Goal: Information Seeking & Learning: Learn about a topic

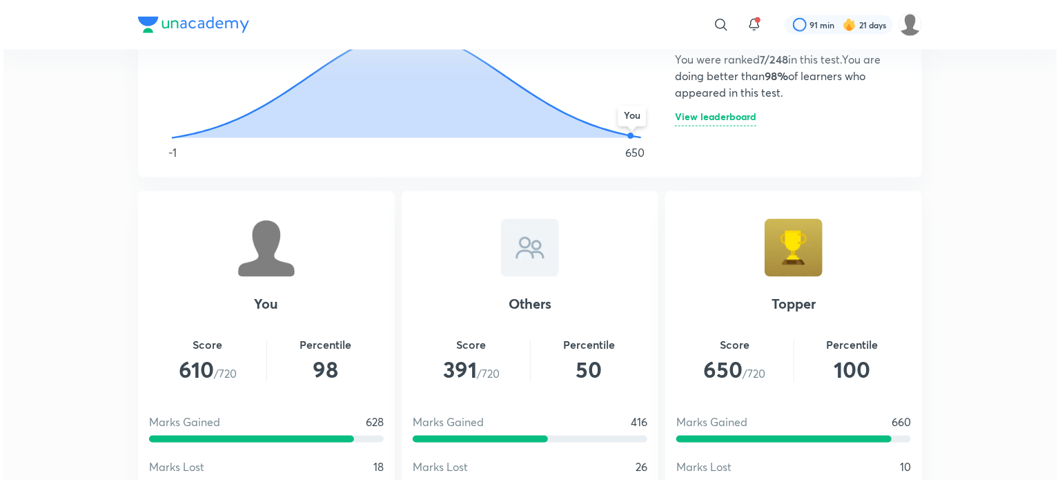
scroll to position [870, 0]
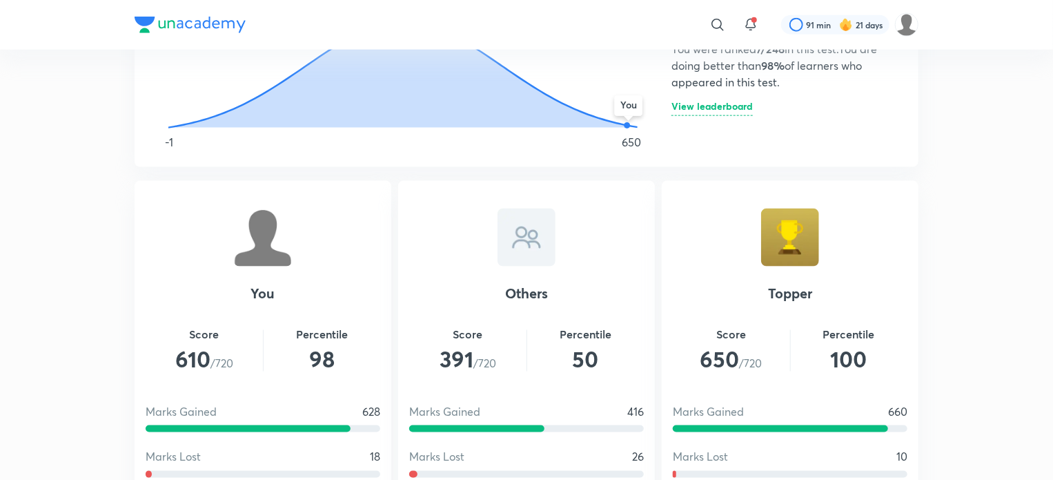
click at [693, 101] on h6 "View leaderboard" at bounding box center [712, 108] width 81 height 14
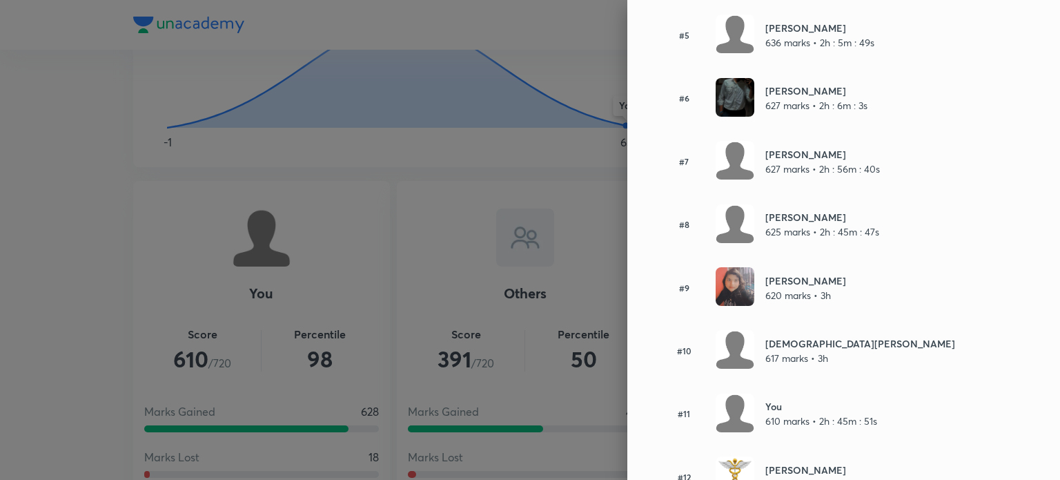
scroll to position [425, 0]
drag, startPoint x: 754, startPoint y: 293, endPoint x: 800, endPoint y: 294, distance: 45.6
click at [800, 294] on p "620 marks • 3h" at bounding box center [805, 294] width 81 height 14
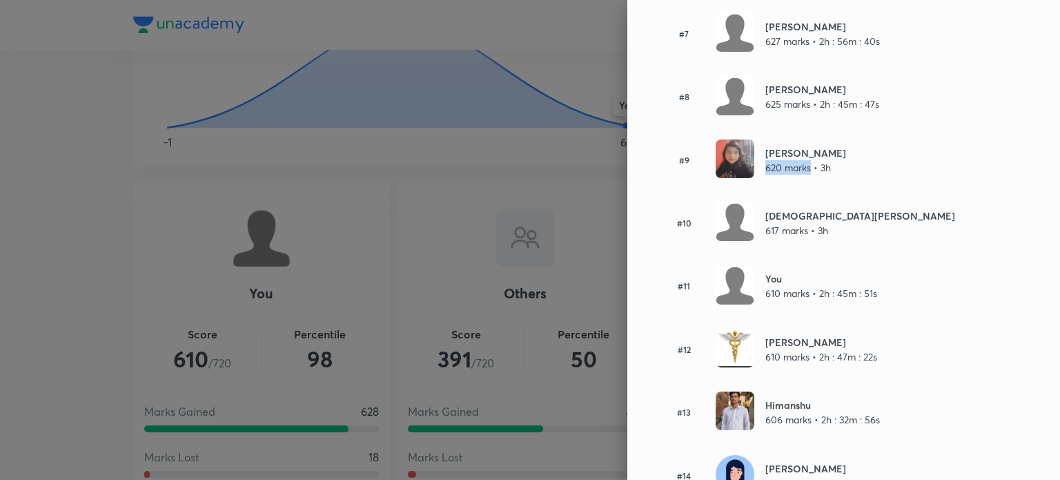
scroll to position [563, 0]
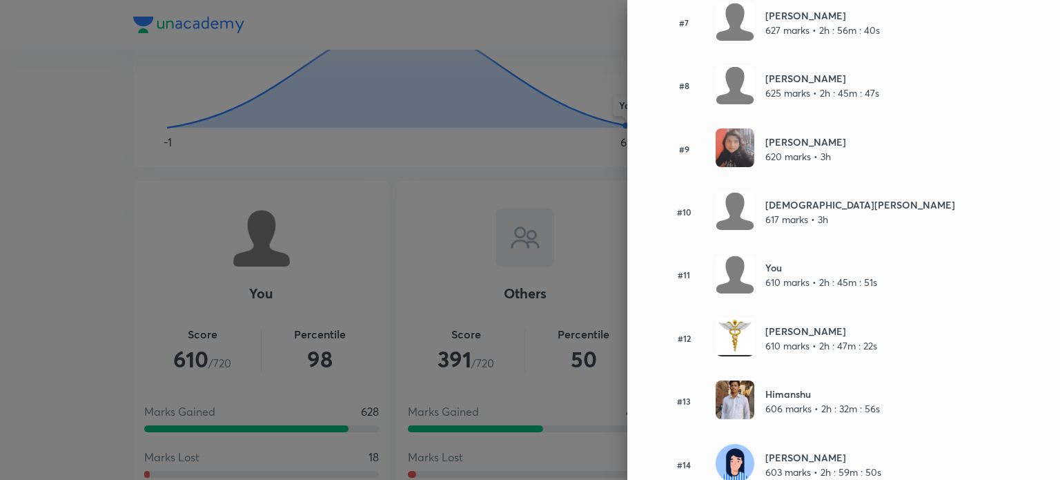
click at [904, 192] on div "#10 Vaishnavi Shukla 617 marks • 3h" at bounding box center [820, 211] width 320 height 41
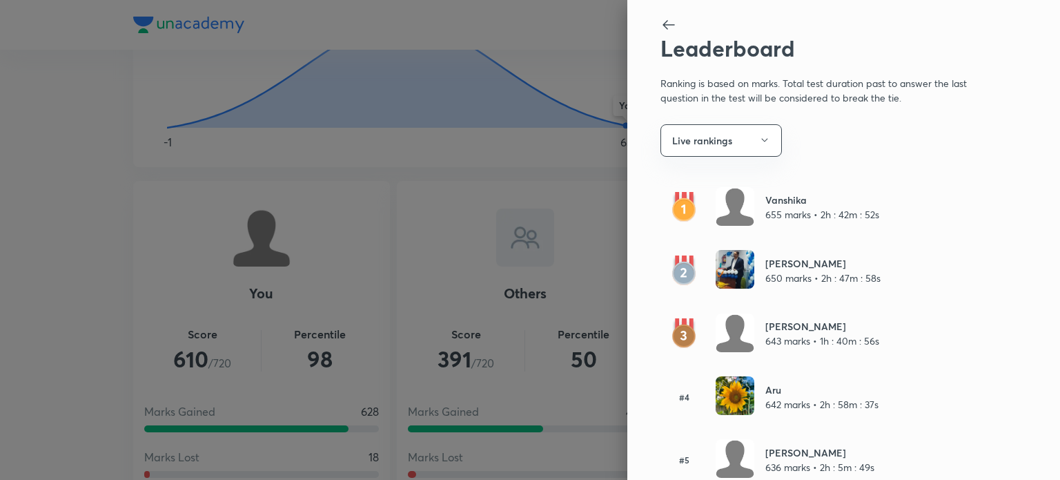
scroll to position [0, 0]
click at [759, 139] on icon "button" at bounding box center [764, 140] width 11 height 11
click at [728, 184] on span "Overall" at bounding box center [730, 181] width 143 height 14
click at [550, 315] on div at bounding box center [530, 240] width 1060 height 480
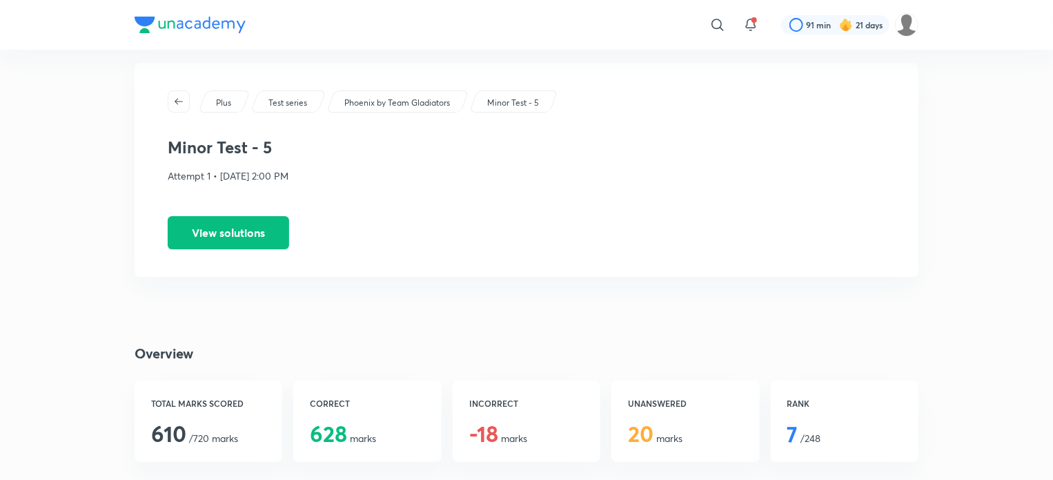
scroll to position [30, 0]
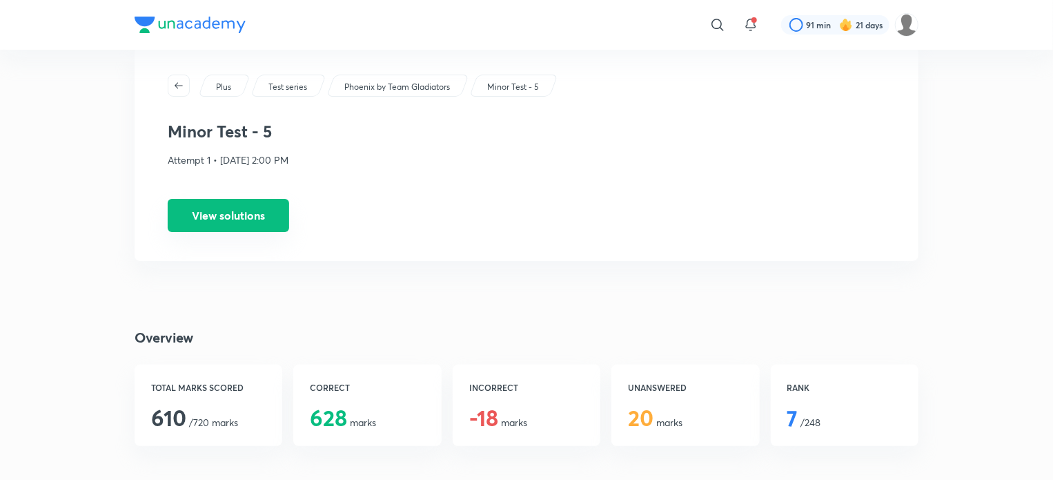
click at [278, 210] on button "View solutions" at bounding box center [228, 215] width 121 height 33
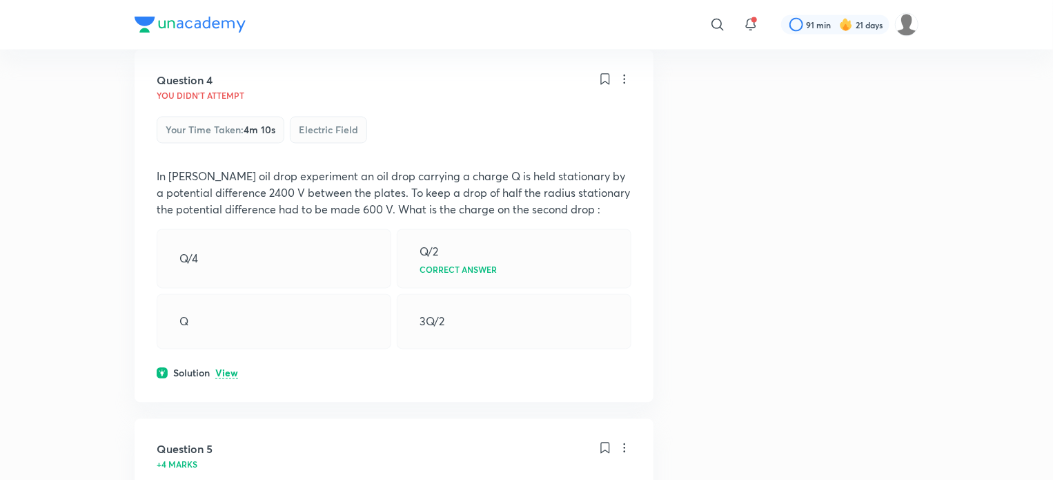
scroll to position [1273, 0]
click at [232, 373] on p "View" at bounding box center [226, 374] width 23 height 10
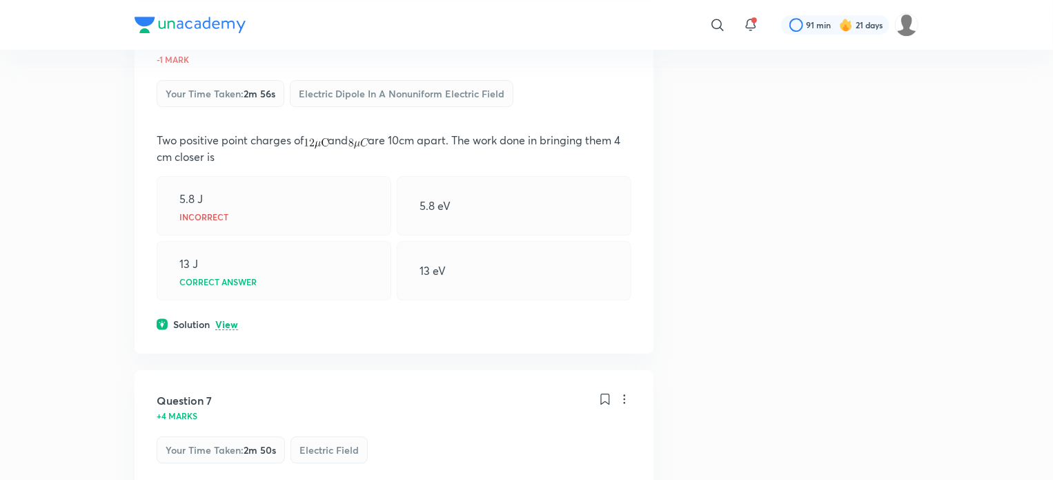
scroll to position [2202, 0]
click at [221, 327] on p "View" at bounding box center [226, 324] width 23 height 10
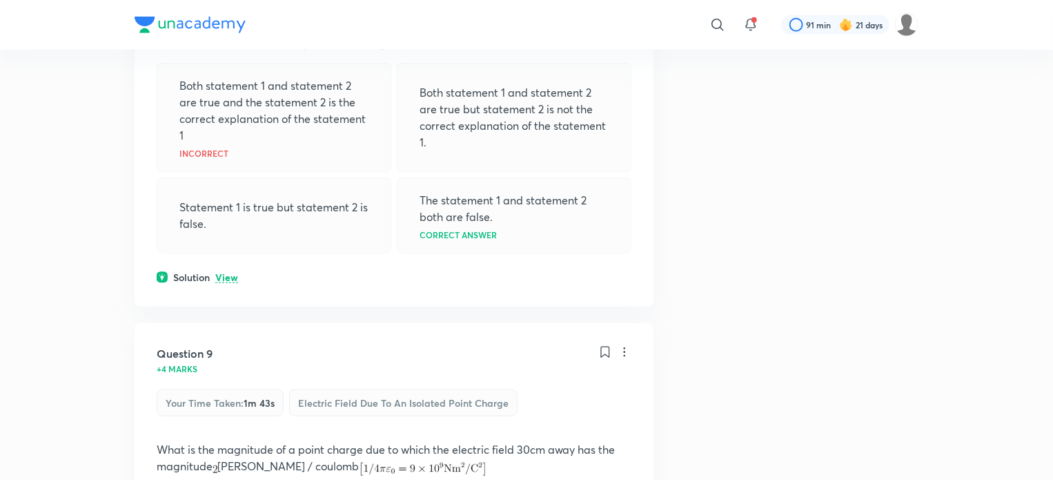
scroll to position [3187, 0]
click at [234, 282] on p "View" at bounding box center [226, 276] width 23 height 10
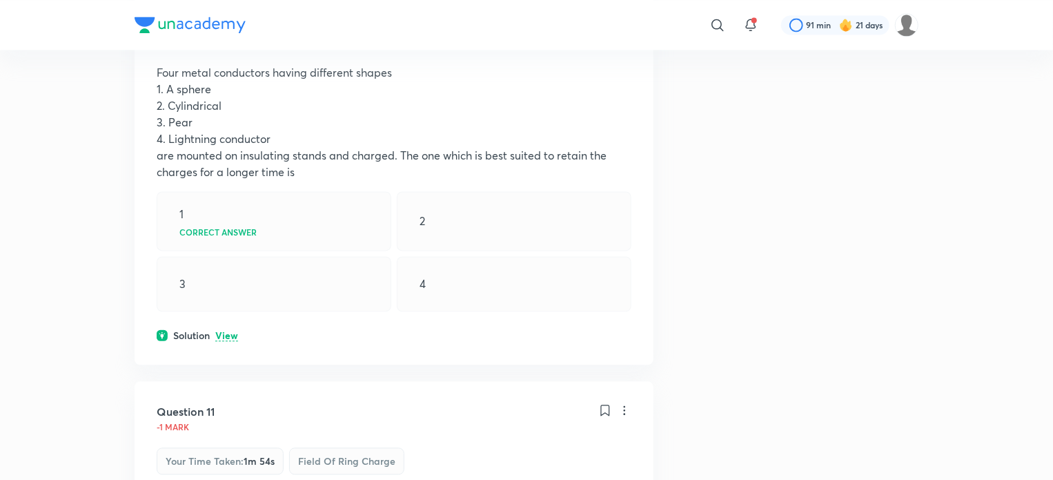
scroll to position [3979, 0]
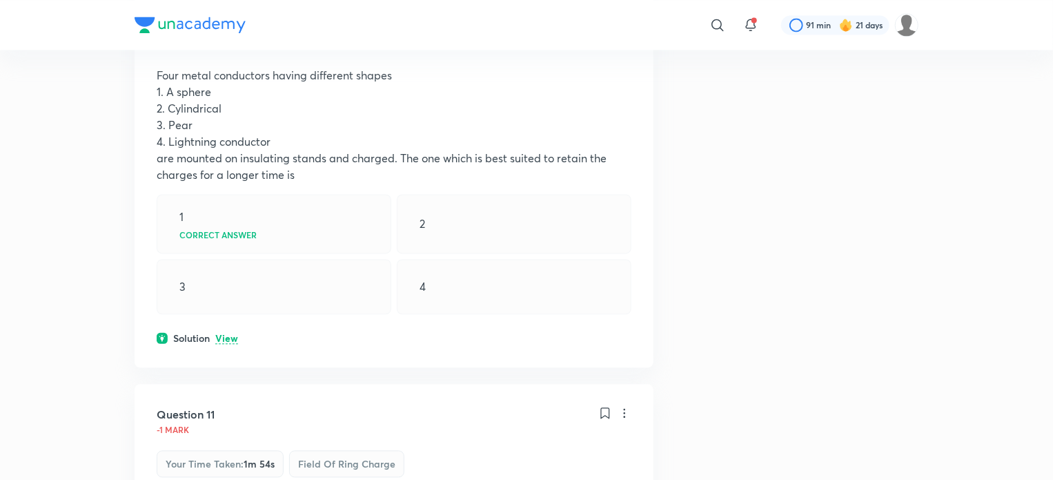
click at [232, 344] on p "View" at bounding box center [226, 338] width 23 height 10
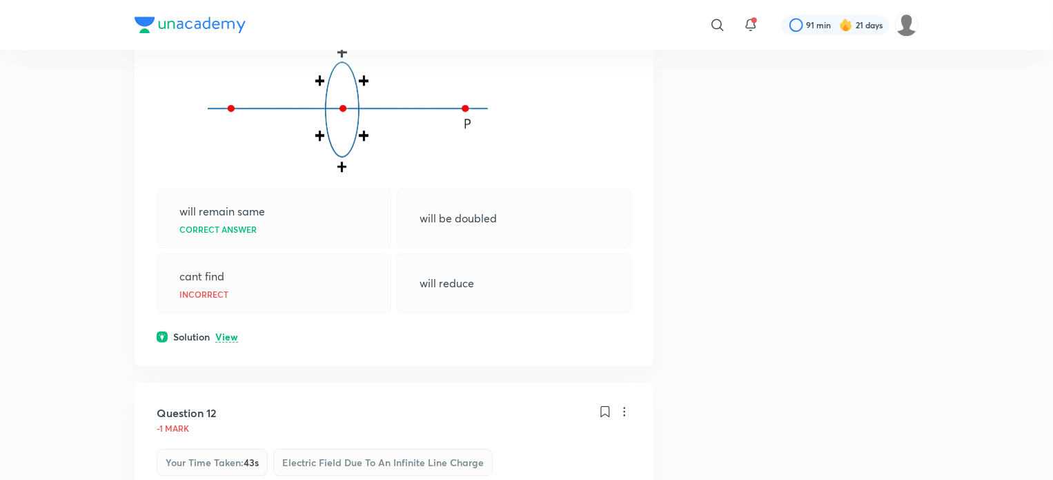
scroll to position [4544, 0]
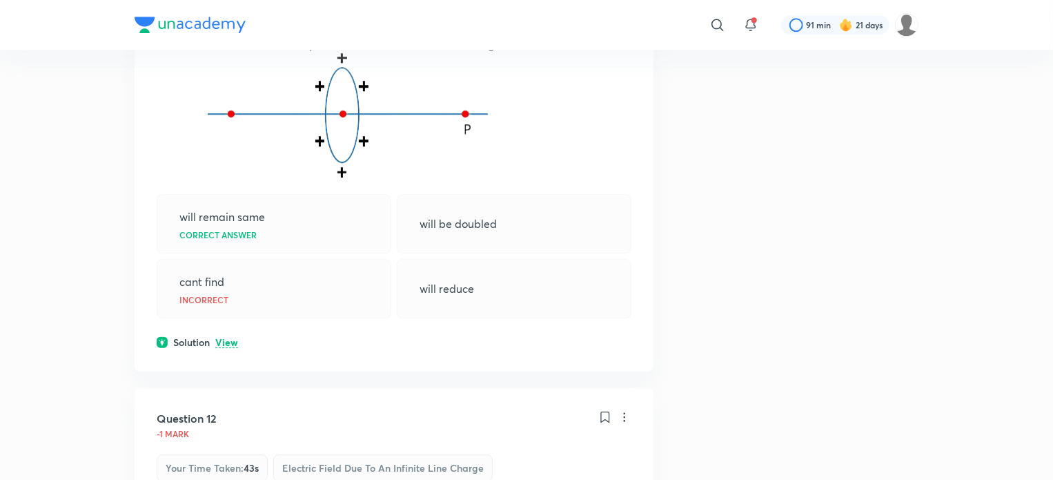
click at [226, 348] on p "View" at bounding box center [226, 342] width 23 height 10
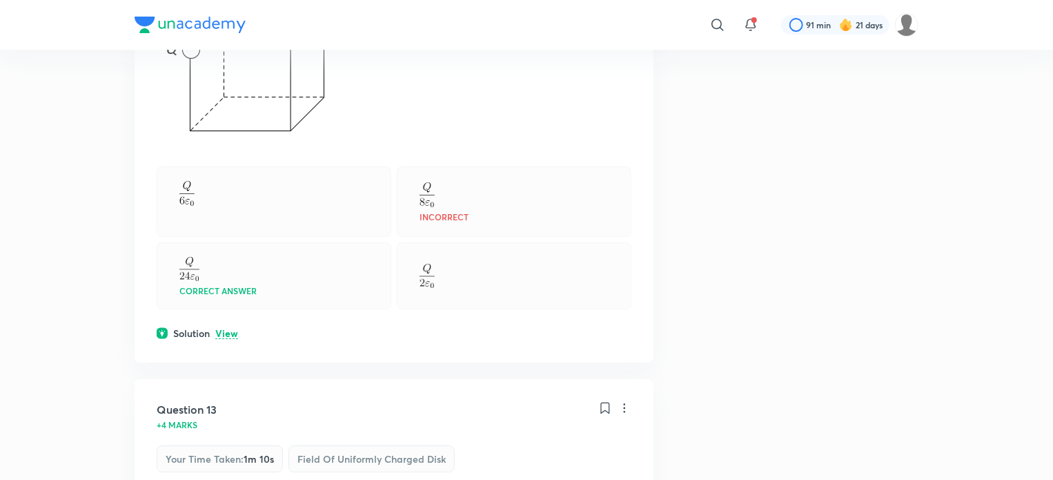
scroll to position [5136, 0]
click at [234, 337] on p "View" at bounding box center [226, 332] width 23 height 10
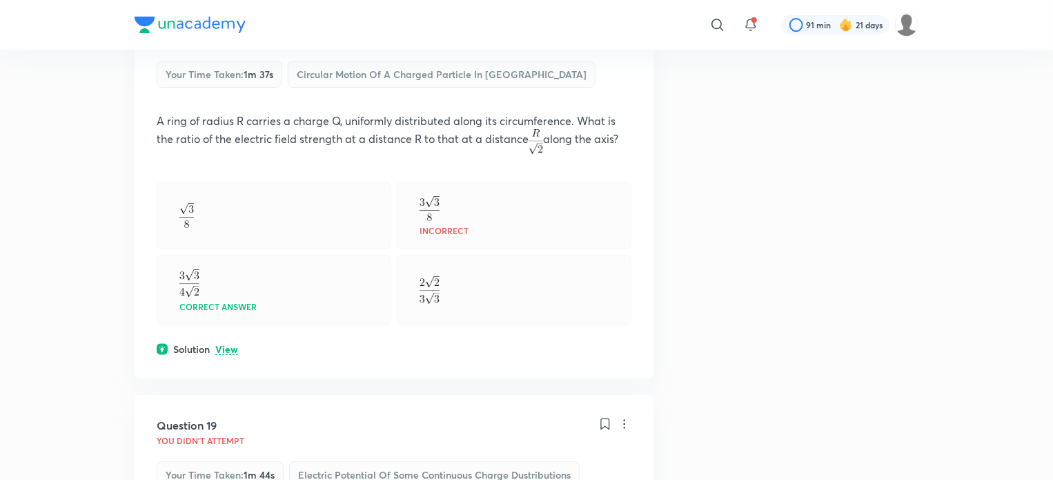
scroll to position [7737, 0]
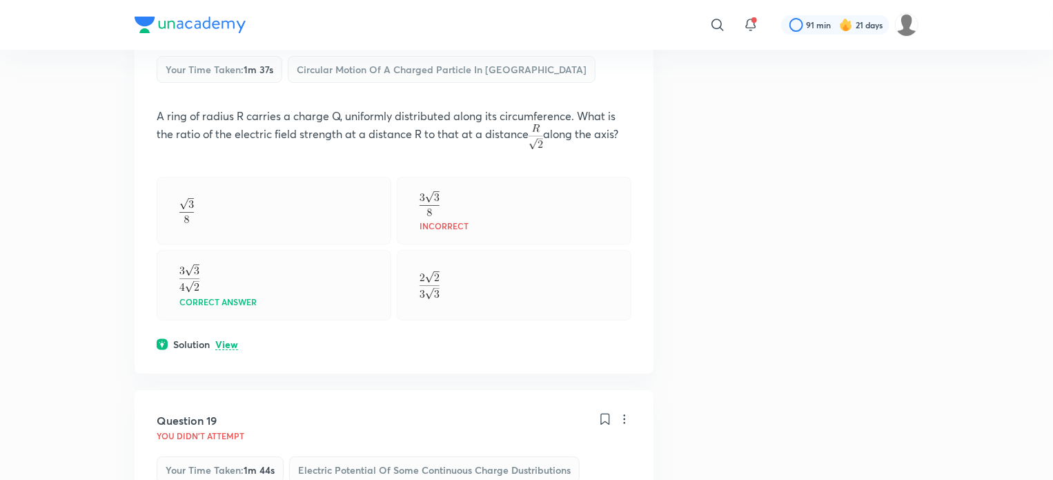
click at [234, 350] on p "View" at bounding box center [226, 345] width 23 height 10
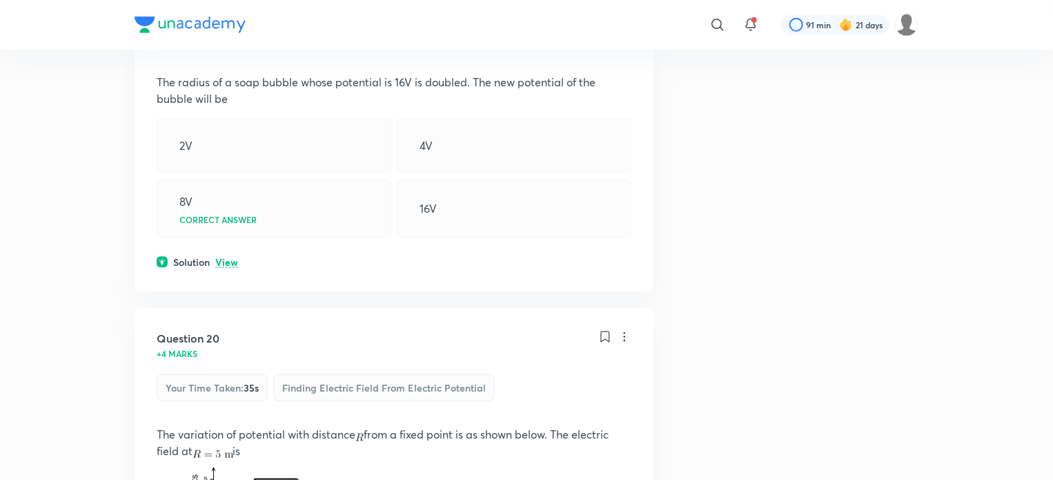
scroll to position [8578, 0]
click at [226, 266] on p "View" at bounding box center [226, 261] width 23 height 10
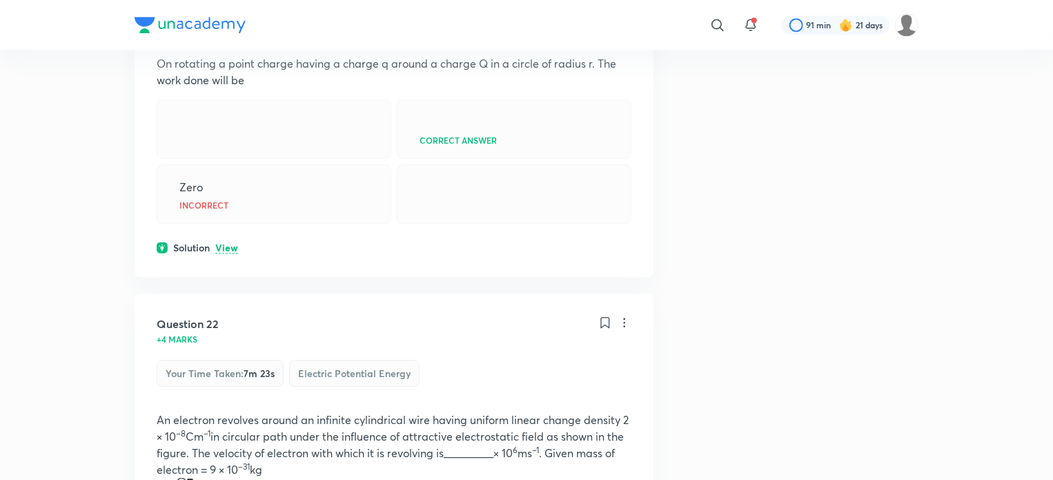
scroll to position [9471, 0]
click at [226, 253] on p "View" at bounding box center [226, 247] width 23 height 10
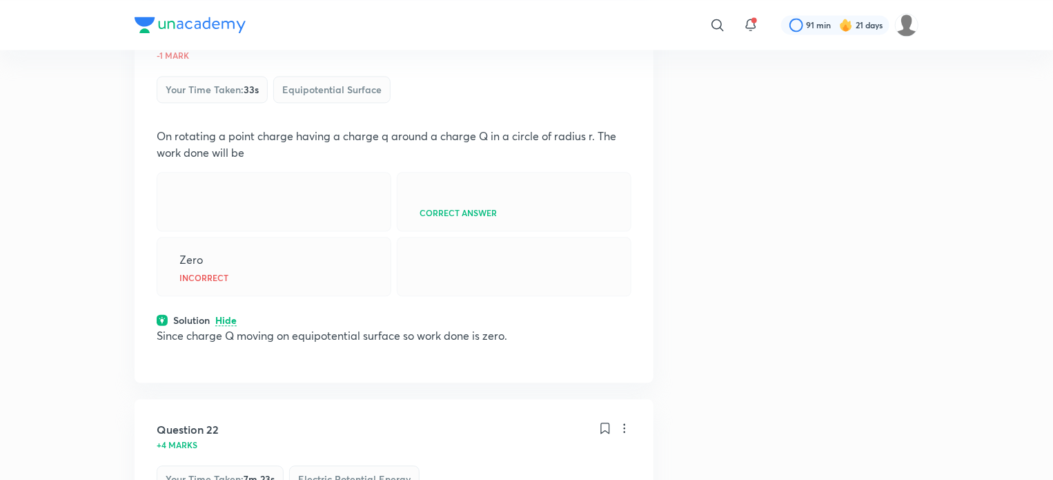
scroll to position [9396, 0]
click at [624, 48] on icon at bounding box center [625, 41] width 14 height 14
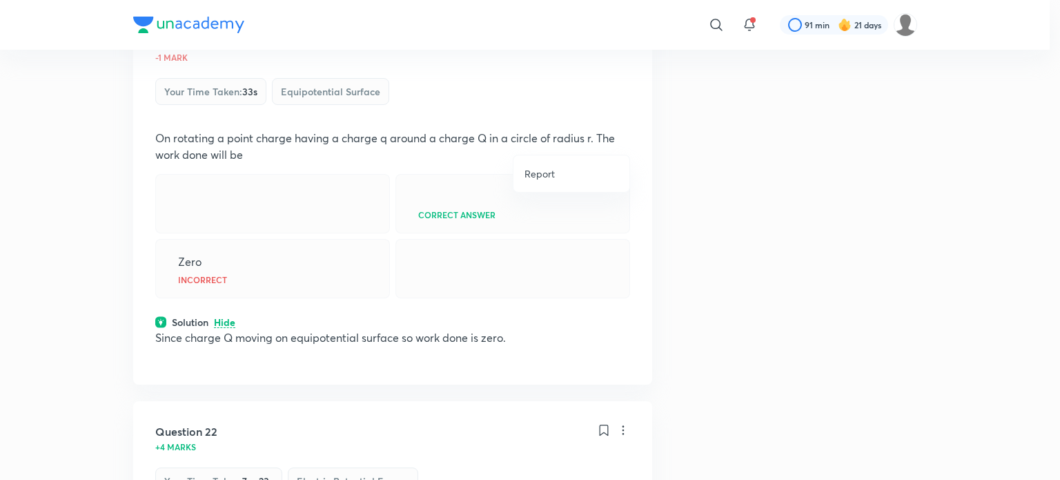
click at [559, 173] on li "Report" at bounding box center [571, 174] width 116 height 26
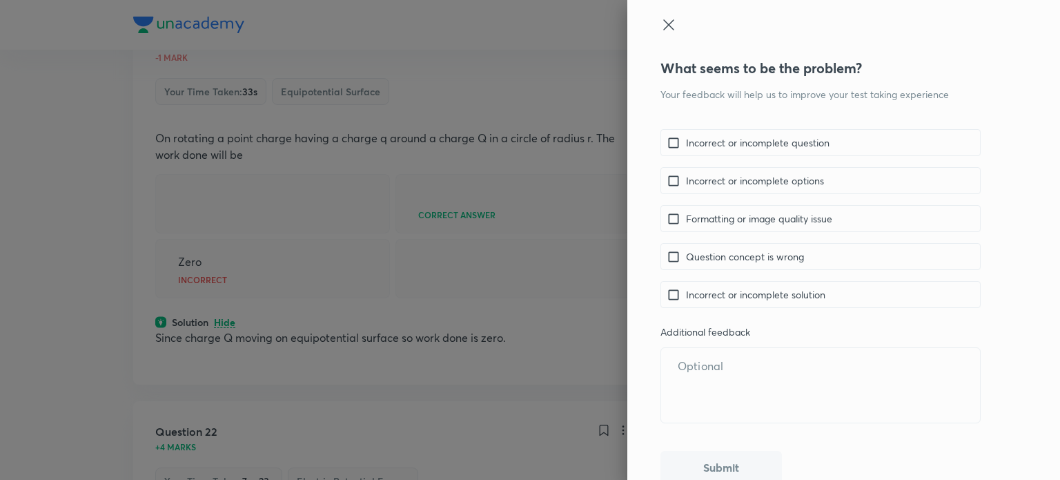
click at [763, 288] on p "Incorrect or incomplete solution" at bounding box center [755, 294] width 139 height 14
checkbox input "true"
click at [733, 473] on button "Submit" at bounding box center [720, 465] width 121 height 33
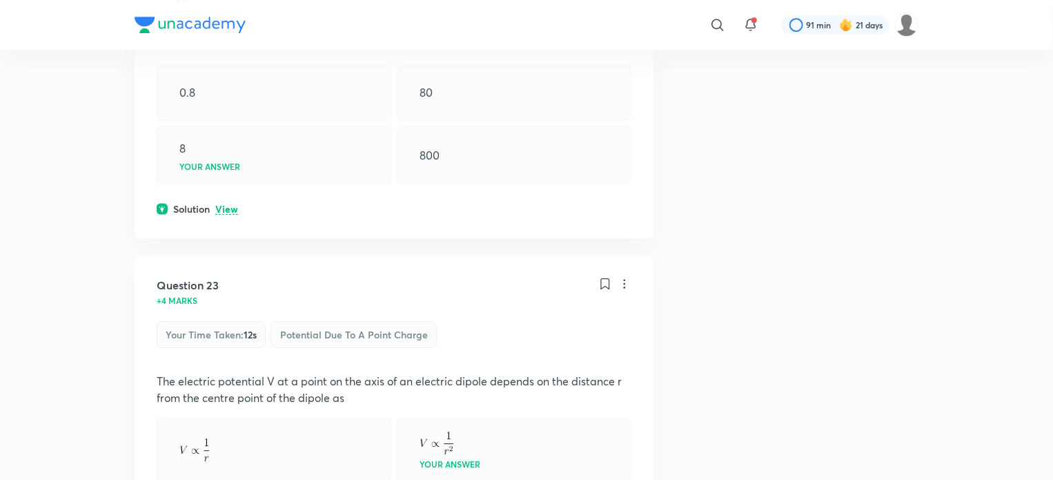
scroll to position [10057, 0]
click at [233, 214] on p "View" at bounding box center [226, 209] width 23 height 10
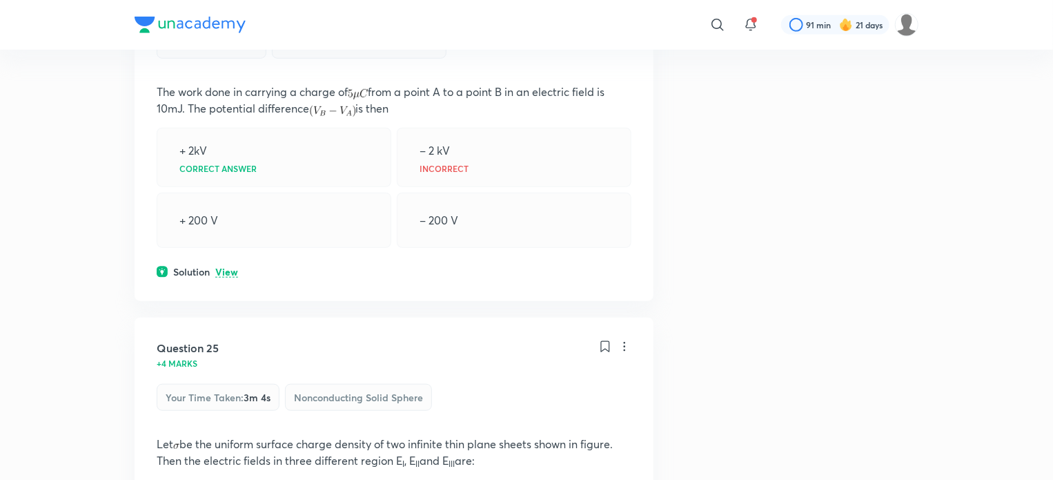
scroll to position [11031, 0]
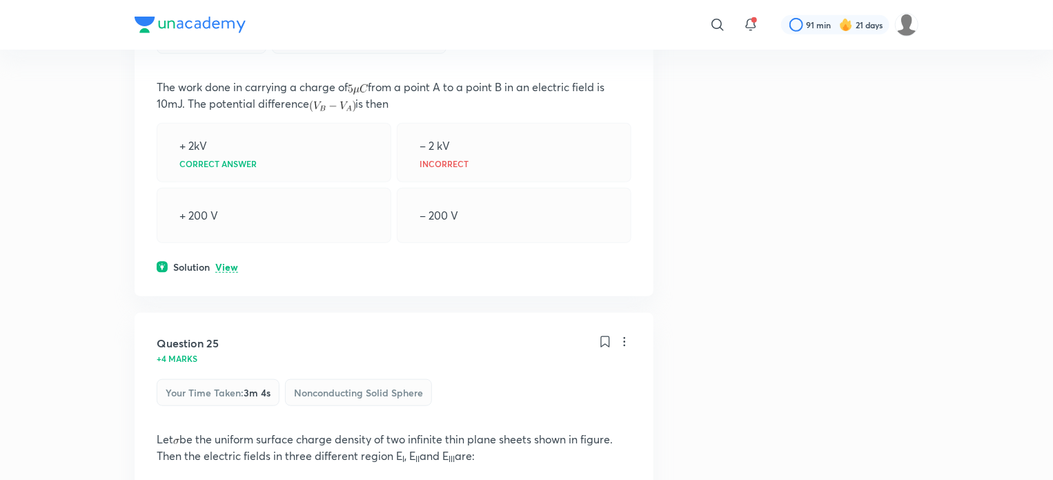
click at [235, 273] on p "View" at bounding box center [226, 267] width 23 height 10
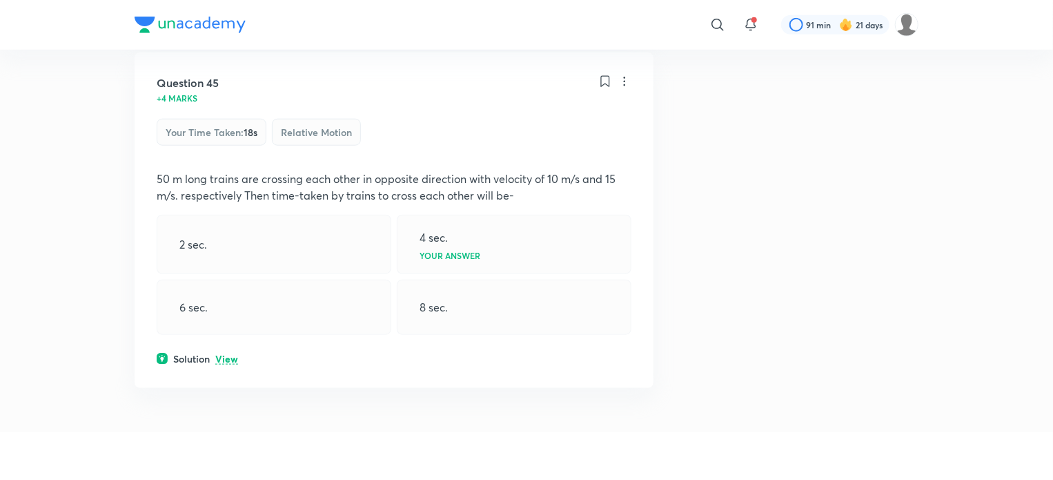
scroll to position [19067, 0]
click at [240, 13] on div "Solution View" at bounding box center [394, 6] width 475 height 14
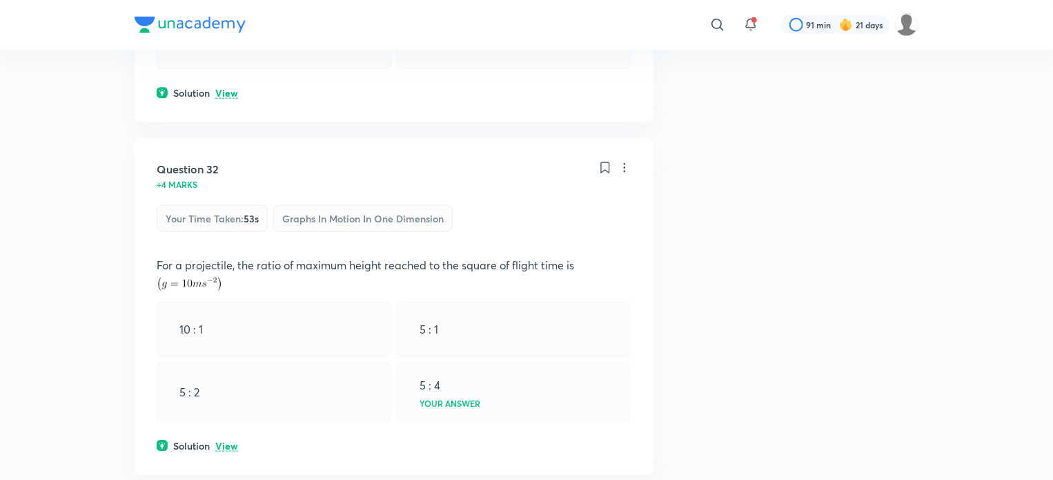
scroll to position [0, 0]
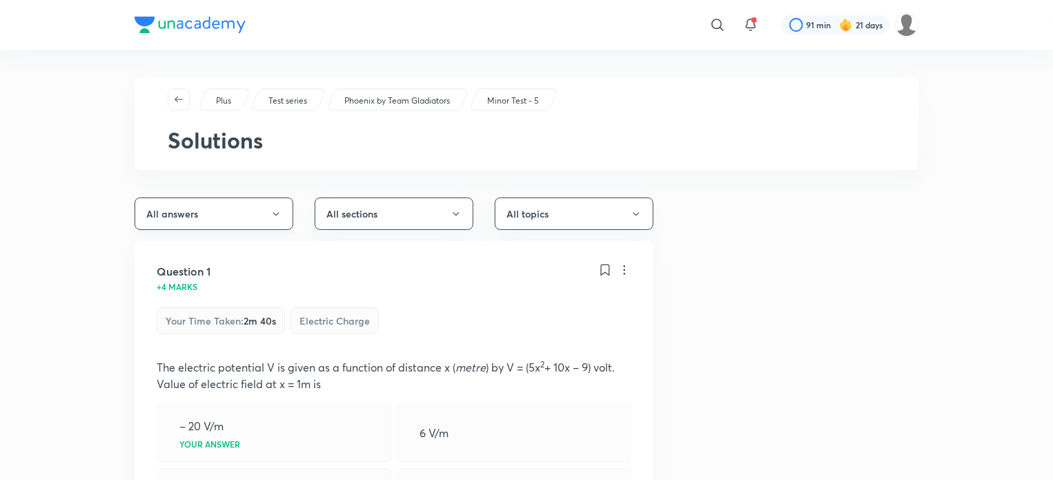
click at [282, 198] on button "All answers" at bounding box center [214, 213] width 159 height 32
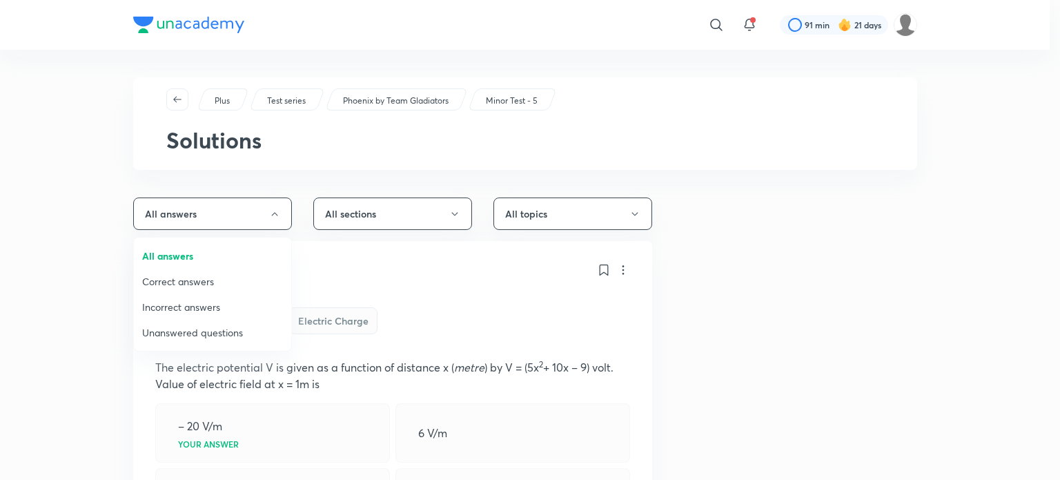
click at [237, 301] on span "Incorrect answers" at bounding box center [212, 307] width 141 height 14
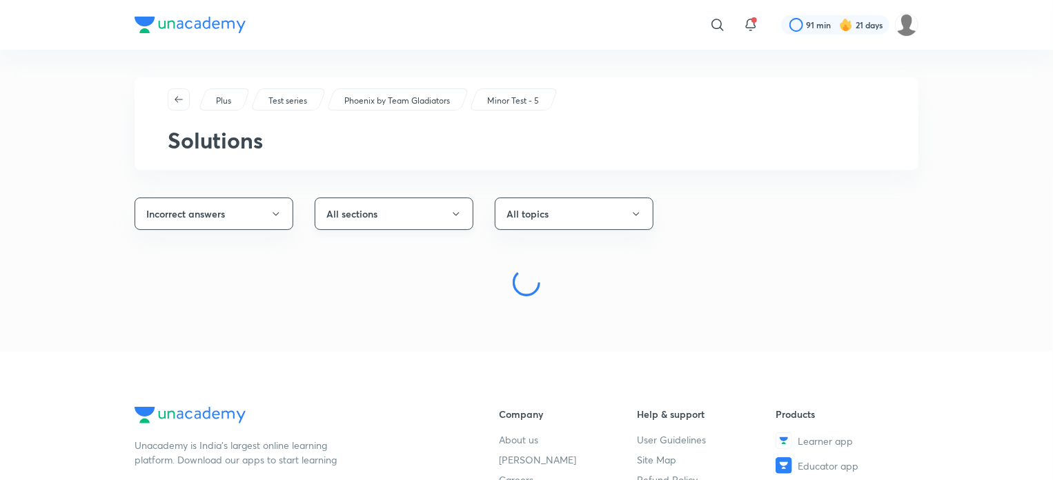
click at [396, 208] on button "All sections" at bounding box center [394, 213] width 159 height 32
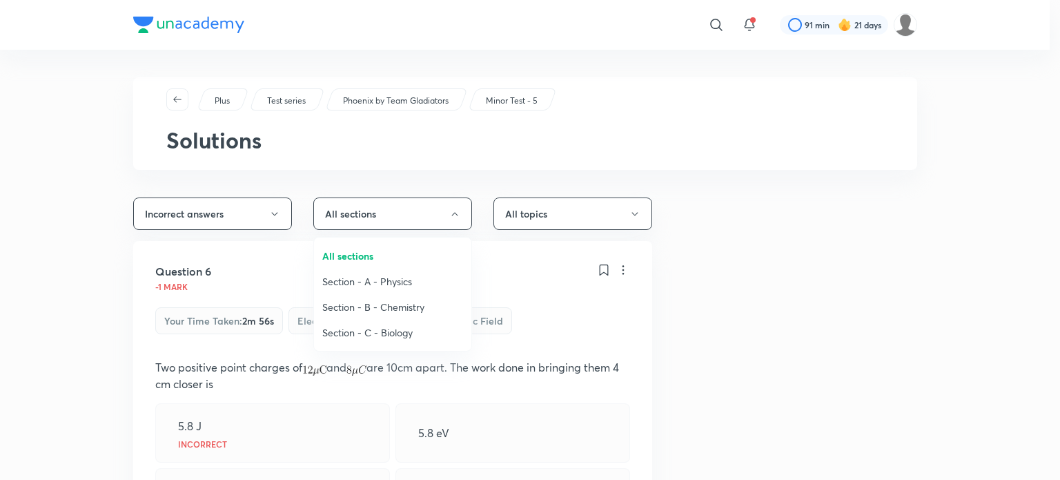
click at [400, 303] on span "Section - B - Chemistry" at bounding box center [392, 307] width 141 height 14
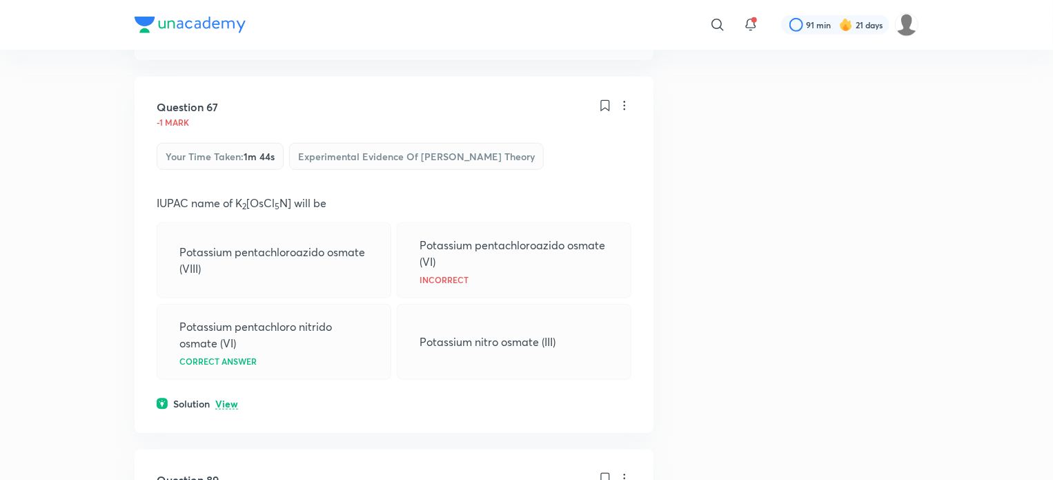
scroll to position [541, 0]
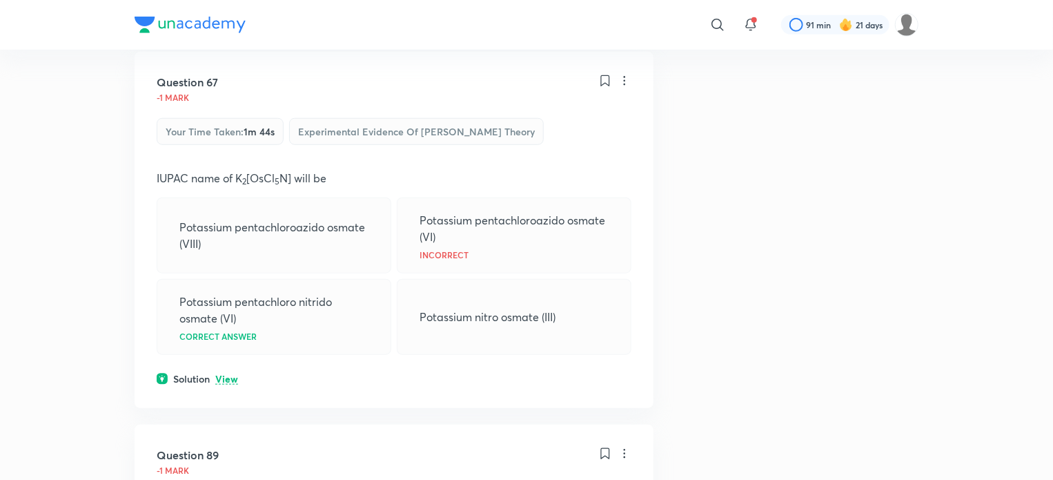
click at [234, 375] on p "View" at bounding box center [226, 379] width 23 height 10
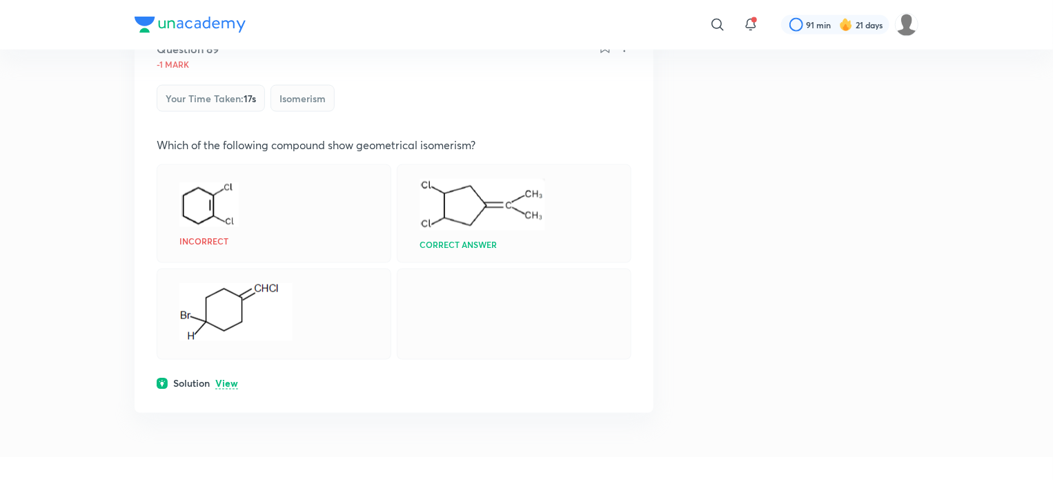
scroll to position [981, 0]
click at [234, 378] on p "View" at bounding box center [226, 383] width 23 height 10
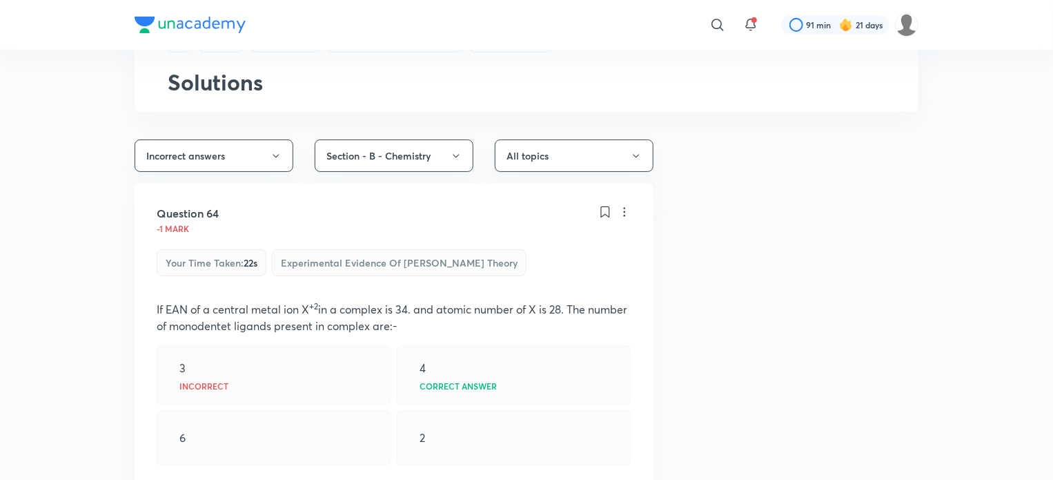
scroll to position [0, 0]
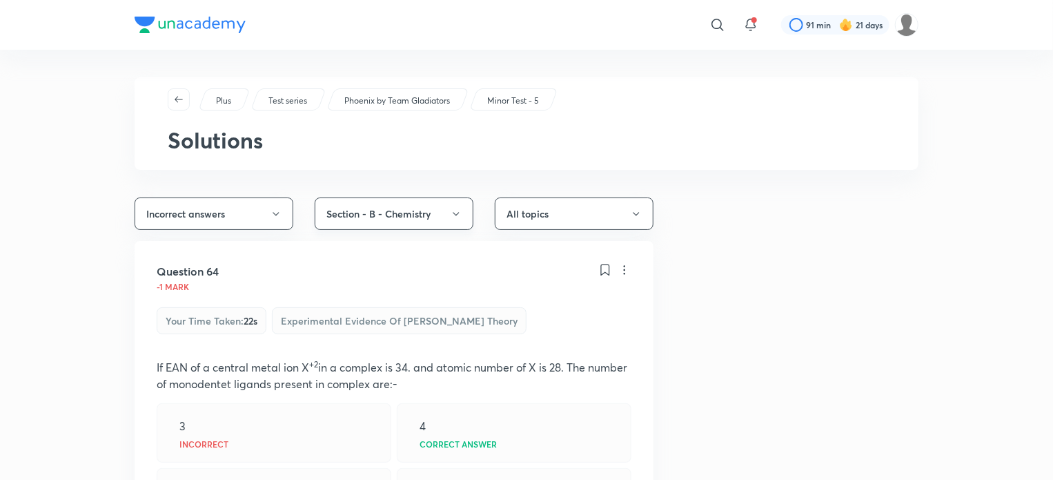
click at [430, 214] on button "Section - B - Chemistry" at bounding box center [394, 213] width 159 height 32
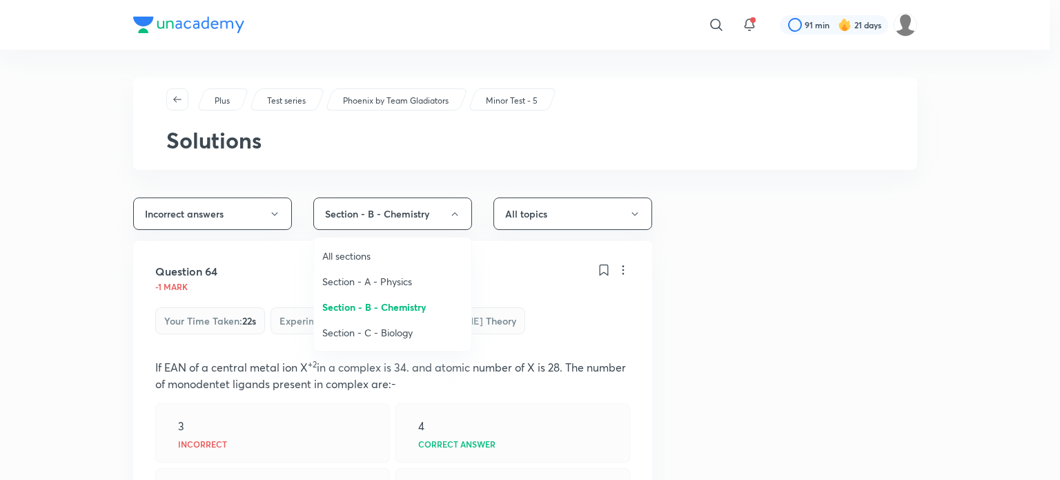
click at [404, 331] on span "Section - C - Biology" at bounding box center [392, 332] width 141 height 14
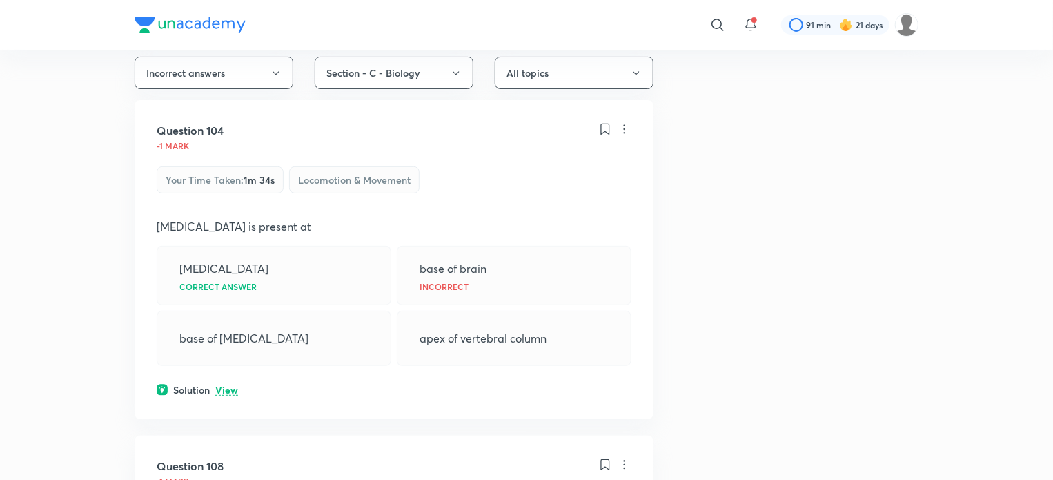
scroll to position [142, 0]
click at [237, 381] on div "Solution View" at bounding box center [394, 388] width 475 height 14
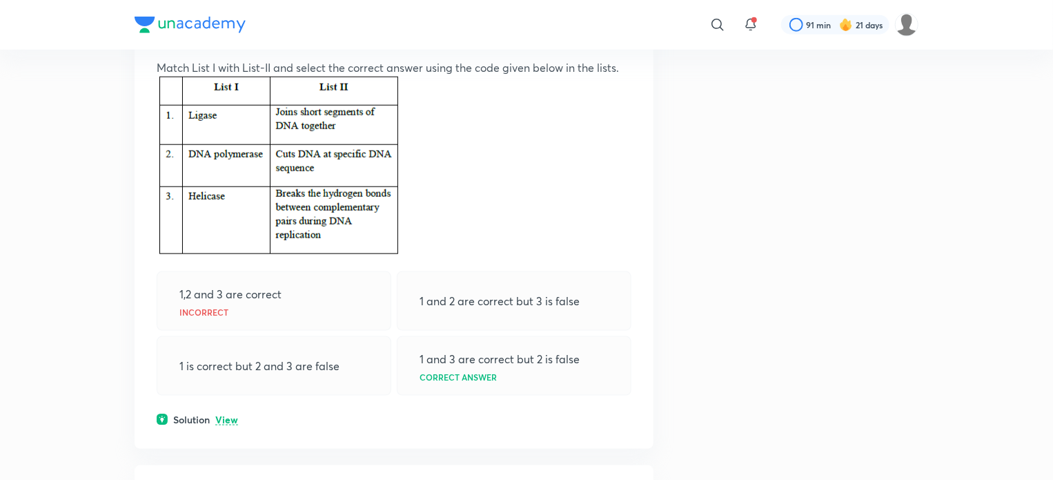
scroll to position [752, 0]
click at [232, 417] on p "View" at bounding box center [226, 418] width 23 height 10
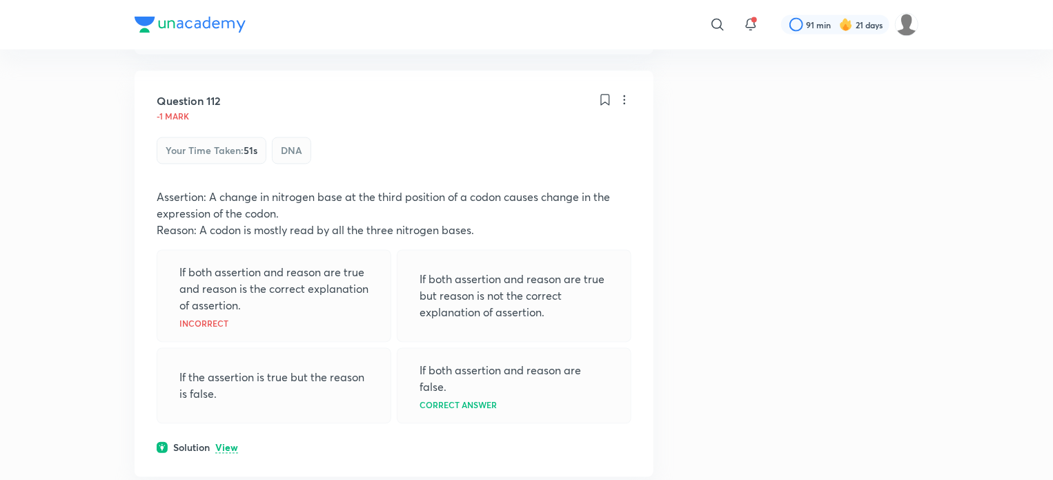
scroll to position [1264, 0]
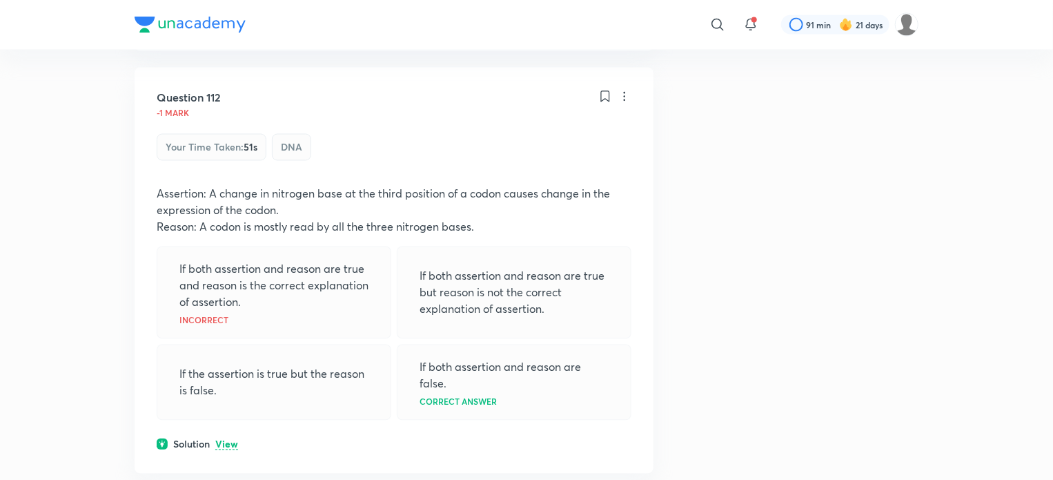
click at [231, 447] on p "View" at bounding box center [226, 445] width 23 height 10
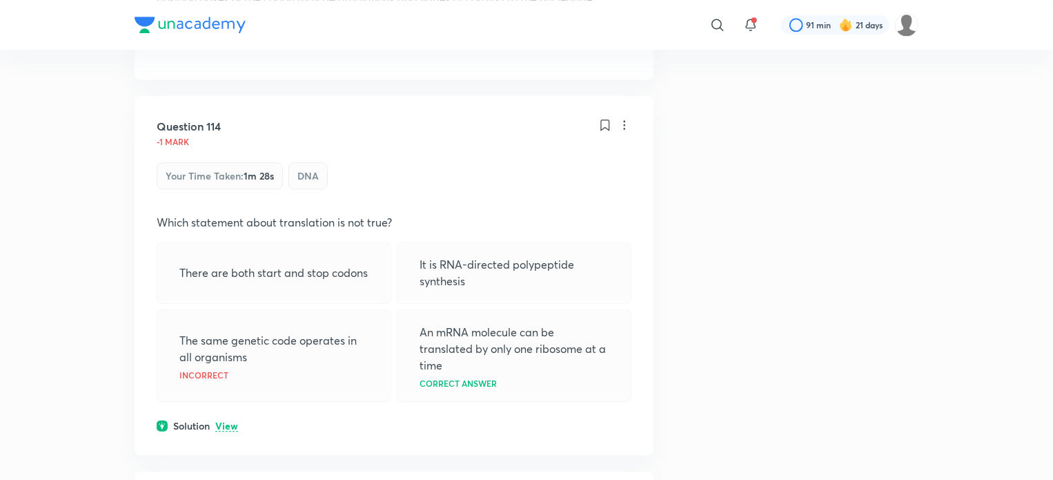
scroll to position [1775, 0]
click at [232, 427] on p "View" at bounding box center [226, 425] width 23 height 10
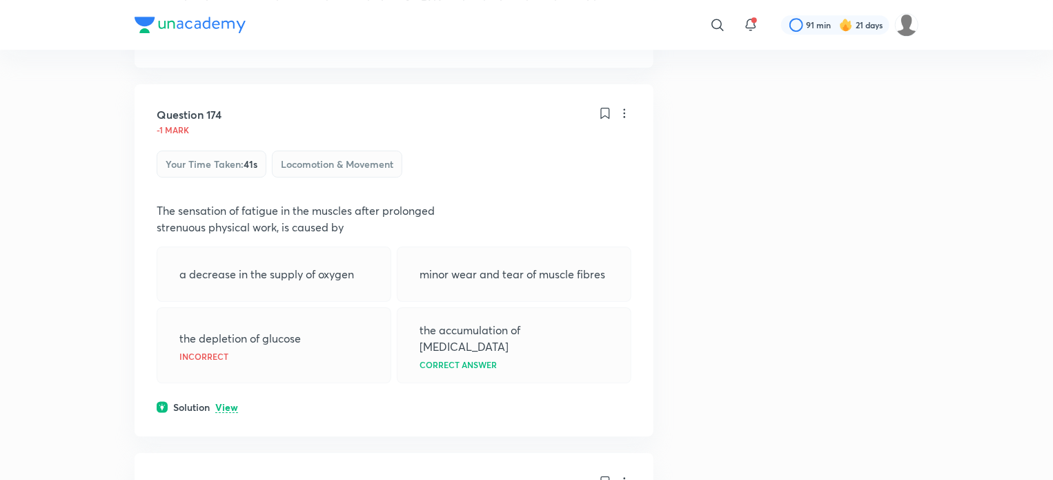
scroll to position [2250, 0]
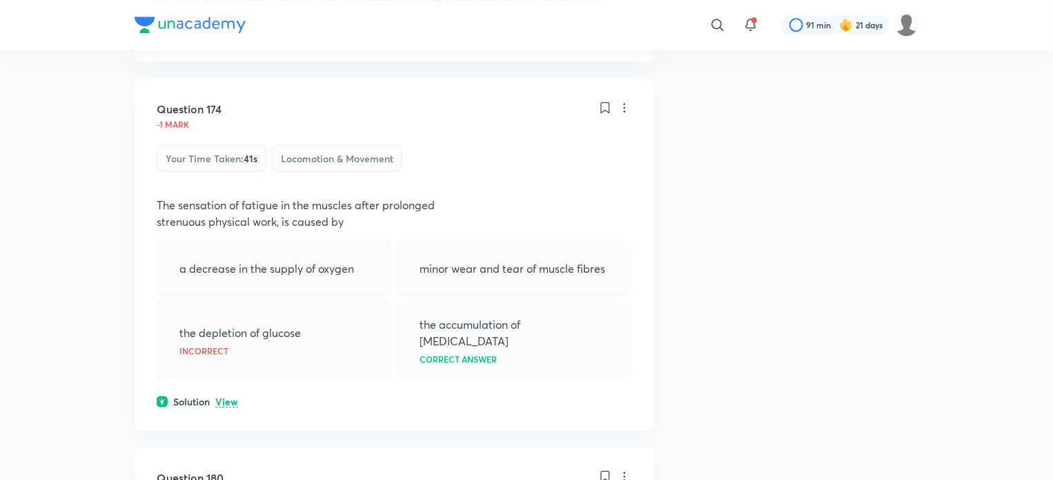
click at [224, 397] on p "View" at bounding box center [226, 402] width 23 height 10
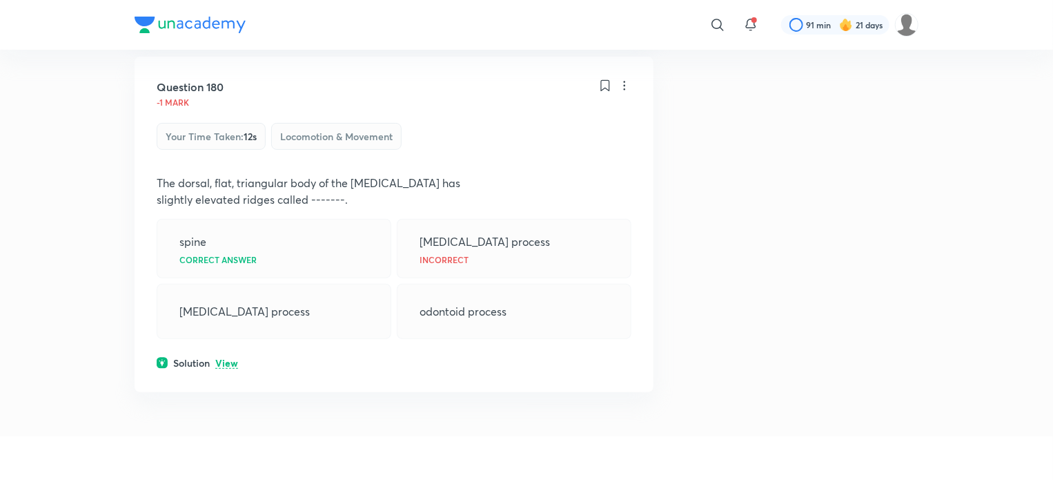
scroll to position [2790, 0]
click at [226, 357] on p "View" at bounding box center [226, 362] width 23 height 10
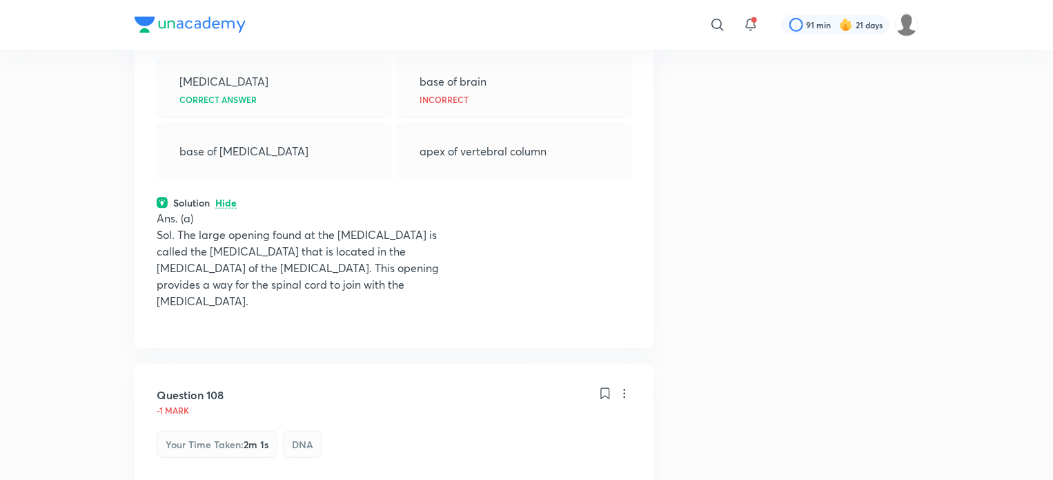
scroll to position [0, 0]
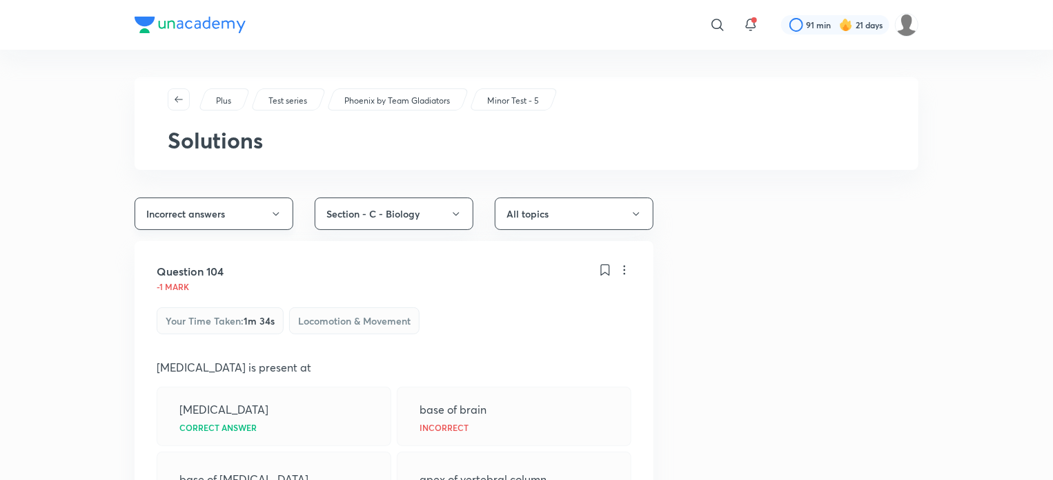
click at [242, 205] on button "Incorrect answers" at bounding box center [214, 213] width 159 height 32
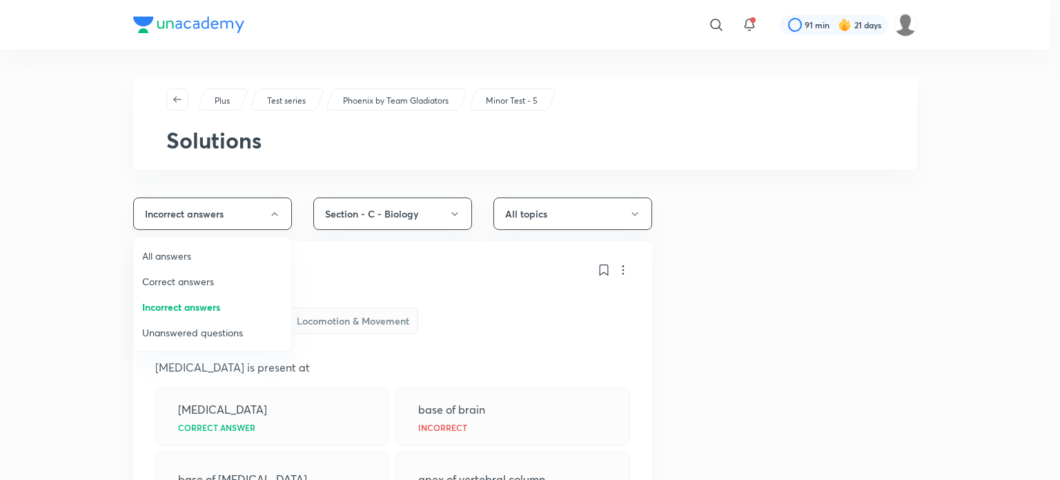
click at [215, 255] on span "All answers" at bounding box center [212, 255] width 141 height 14
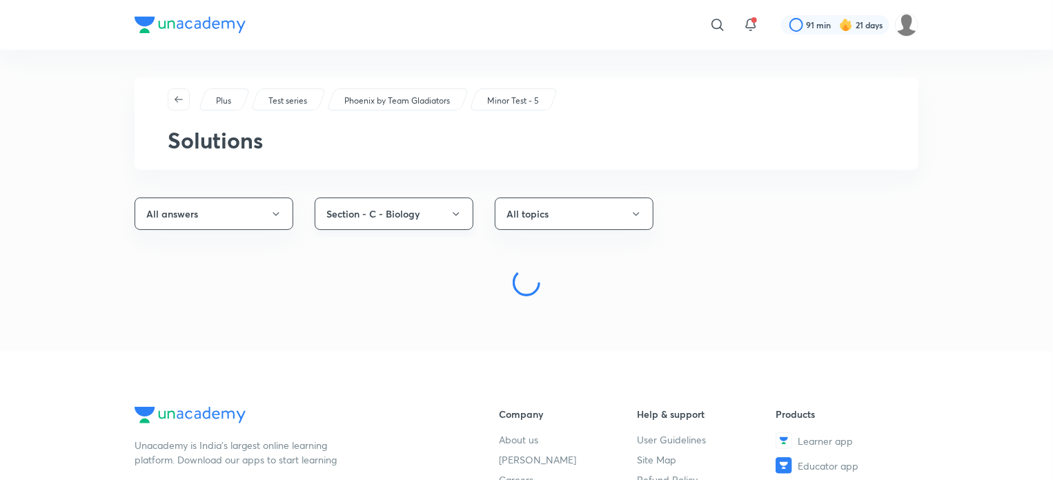
click at [400, 210] on button "Section - C - Biology" at bounding box center [394, 213] width 159 height 32
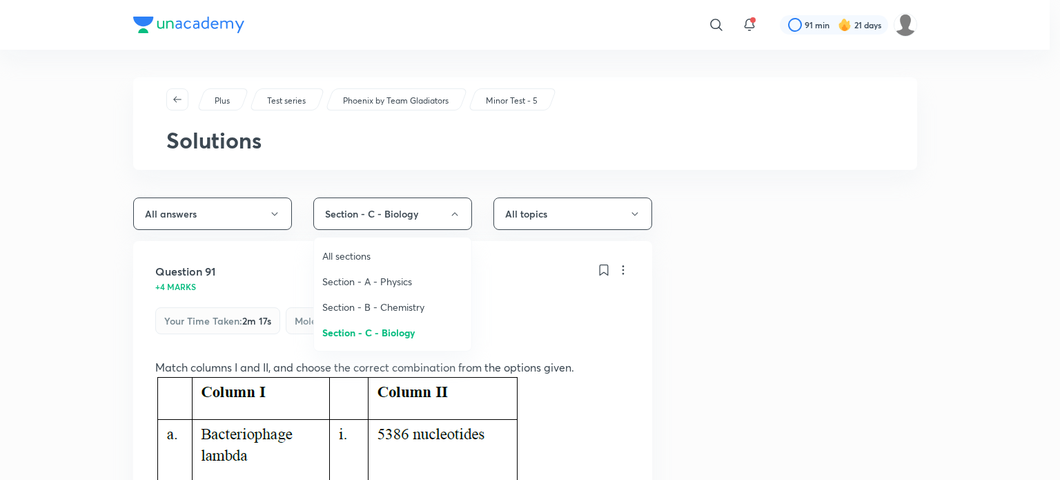
click at [376, 253] on span "All sections" at bounding box center [392, 255] width 141 height 14
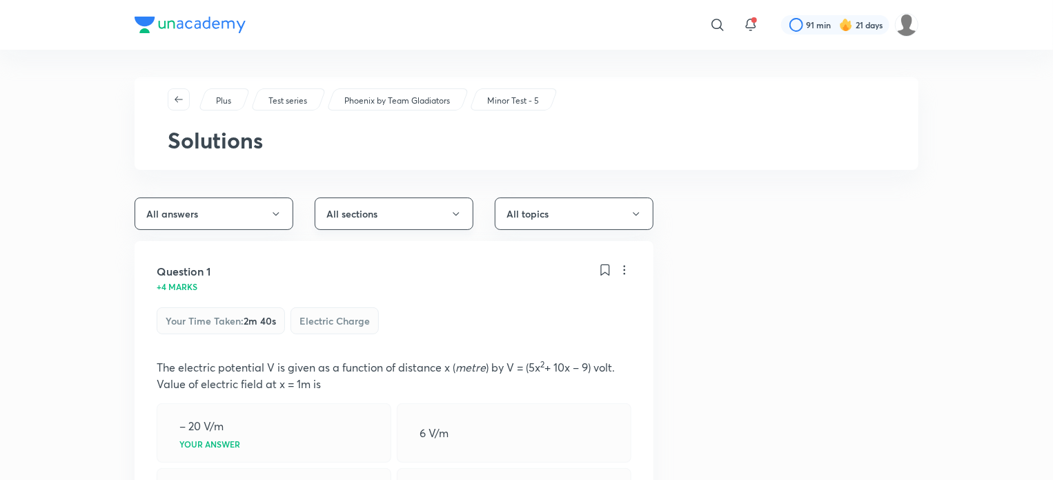
click at [451, 225] on button "All sections" at bounding box center [394, 213] width 159 height 32
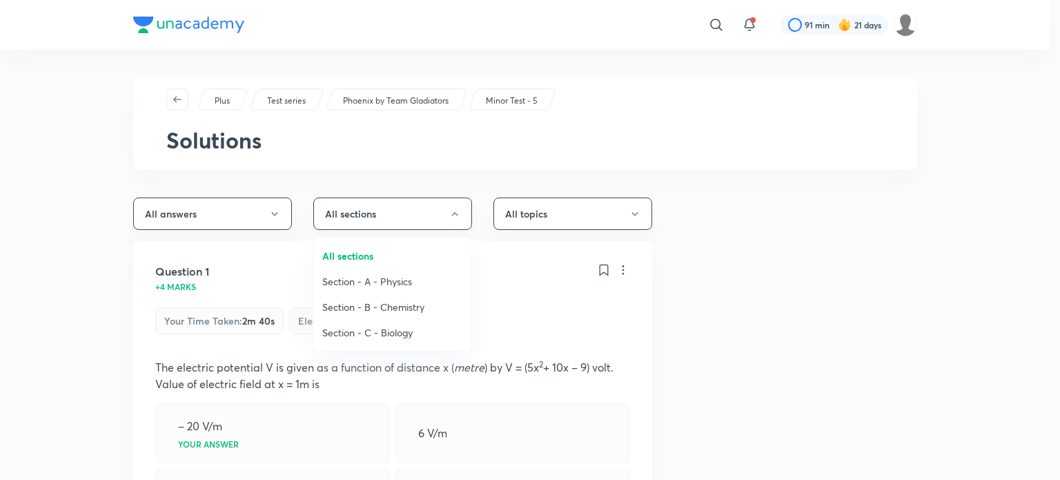
click at [400, 333] on span "Section - C - Biology" at bounding box center [392, 332] width 141 height 14
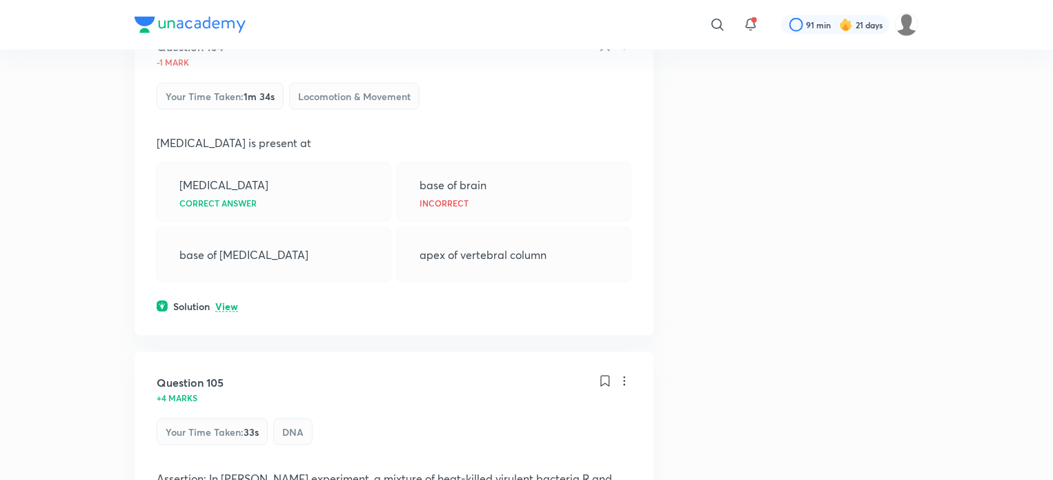
scroll to position [6072, 0]
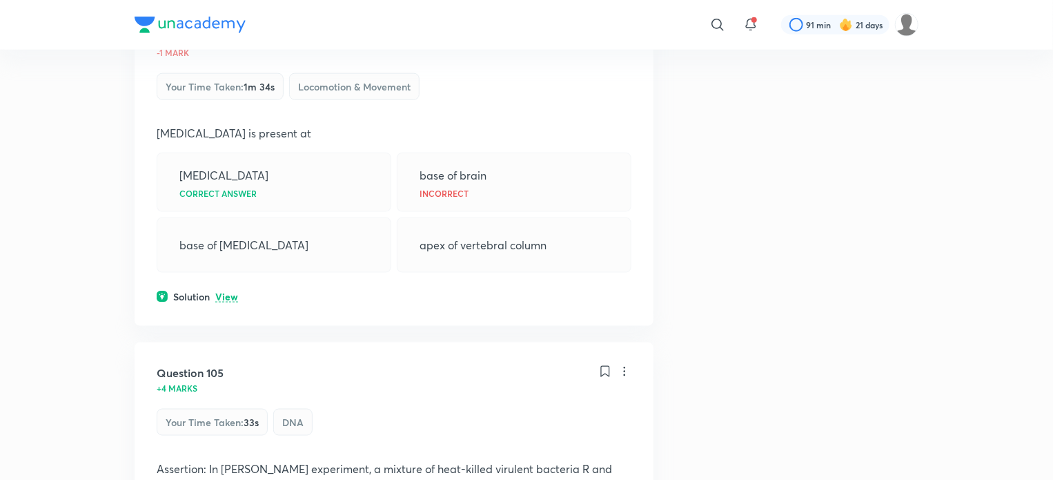
click at [220, 295] on p "View" at bounding box center [226, 297] width 23 height 10
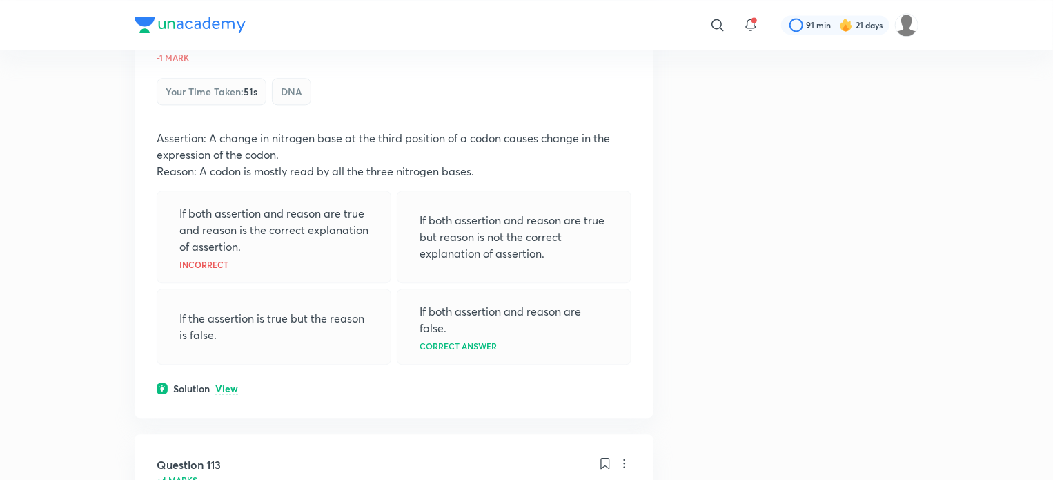
scroll to position [9532, 0]
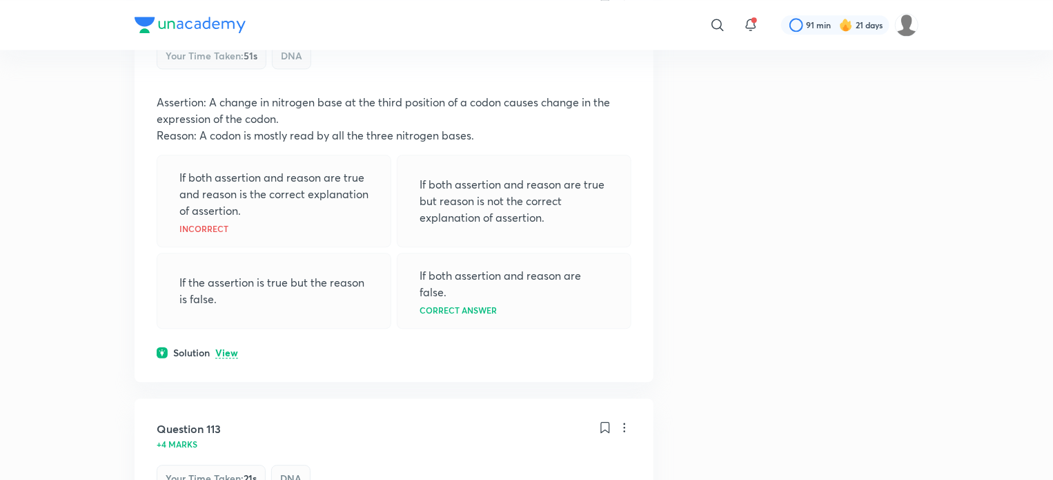
click at [227, 358] on p "View" at bounding box center [226, 353] width 23 height 10
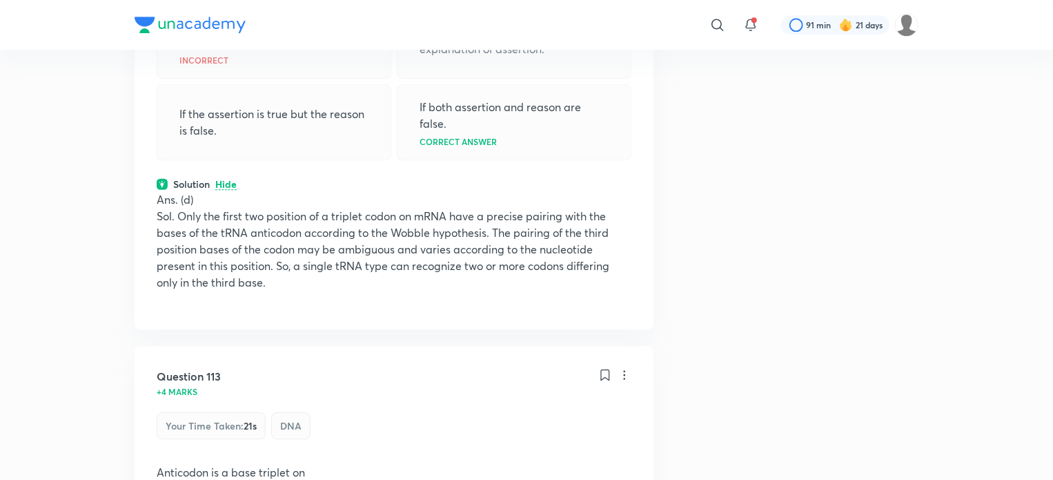
scroll to position [9701, 0]
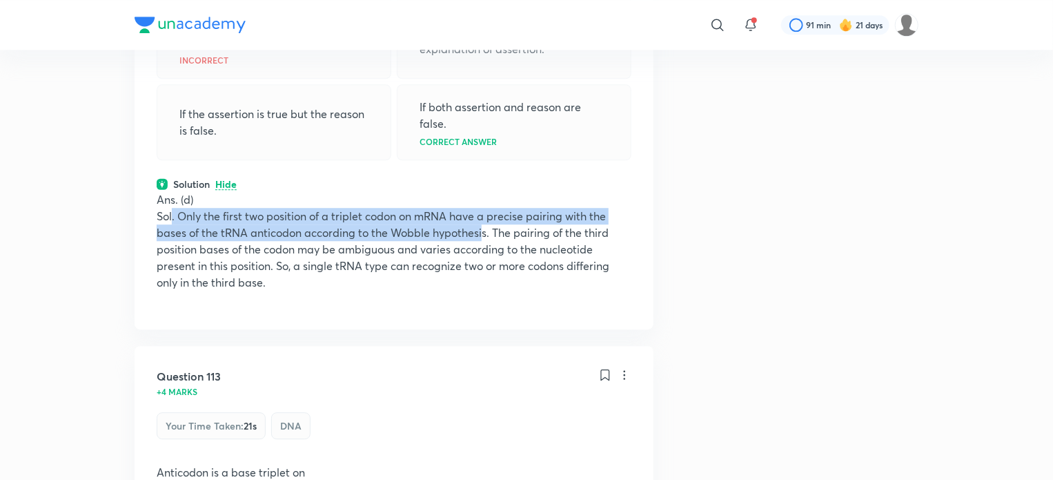
drag, startPoint x: 173, startPoint y: 220, endPoint x: 486, endPoint y: 248, distance: 313.8
click at [486, 248] on p "Sol. Only the first two position of a triplet codon on mRNA have a precise pair…" at bounding box center [394, 249] width 475 height 83
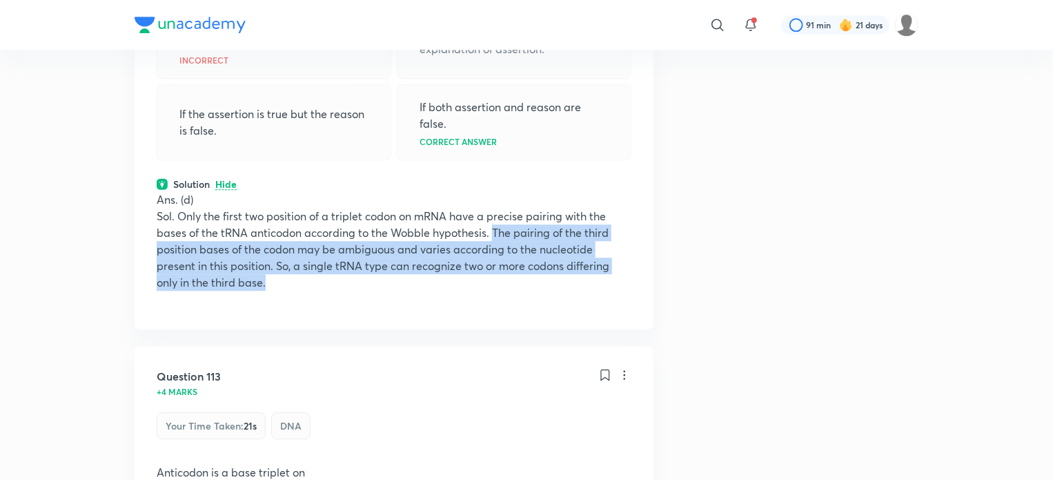
drag, startPoint x: 497, startPoint y: 237, endPoint x: 266, endPoint y: 301, distance: 239.9
click at [266, 301] on div "Ans. (d) Sol. Only the first two position of a triplet codon on mRNA have a pre…" at bounding box center [394, 249] width 475 height 116
click at [306, 307] on div "Ans. (d) Sol. Only the first two position of a triplet codon on mRNA have a pre…" at bounding box center [394, 249] width 475 height 116
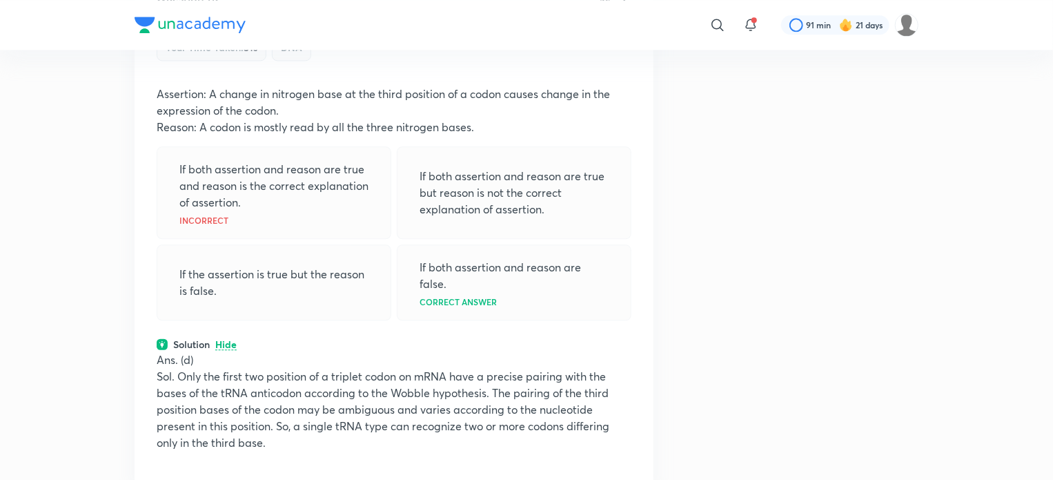
scroll to position [9542, 0]
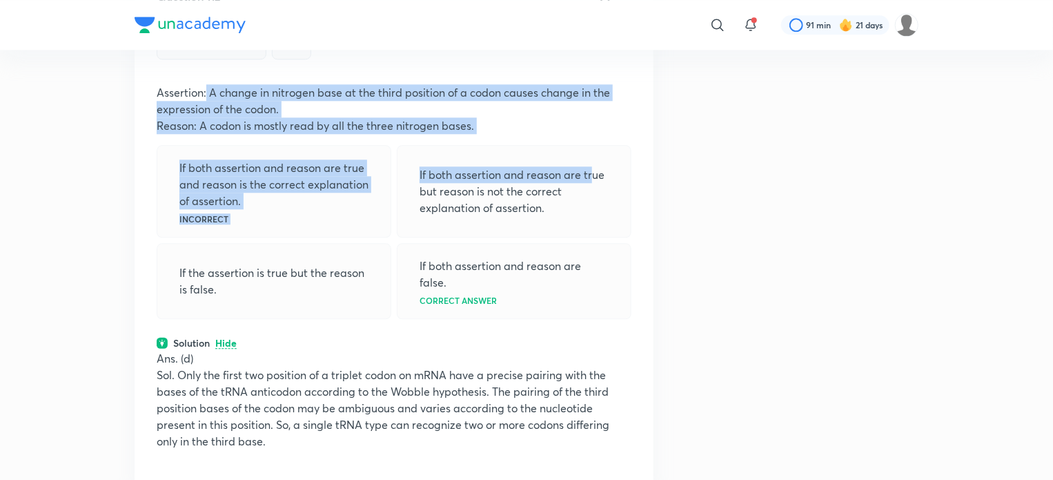
drag, startPoint x: 204, startPoint y: 99, endPoint x: 591, endPoint y: 145, distance: 389.9
click at [591, 145] on div "Question 112 -1 mark Your time taken : 51s DNA Assertion: A change in nitrogen …" at bounding box center [394, 227] width 519 height 522
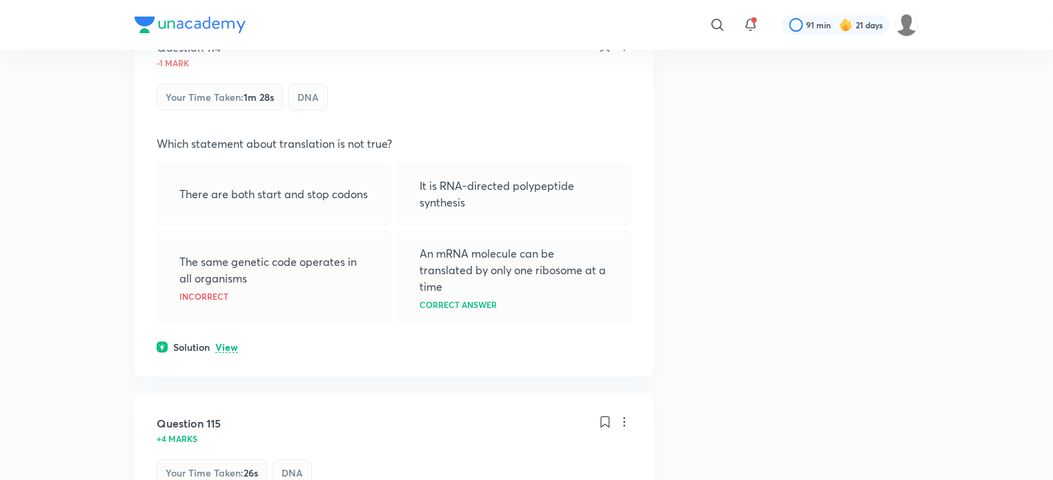
scroll to position [10391, 0]
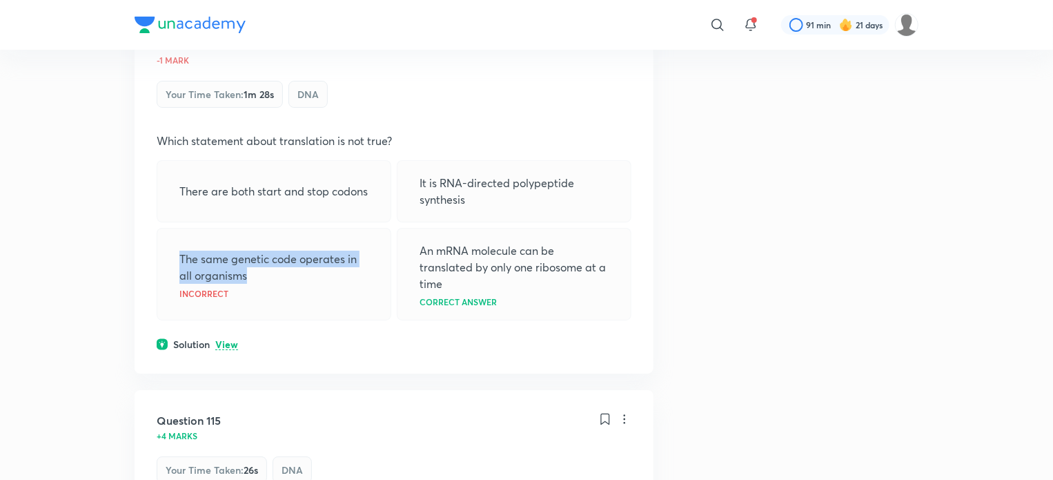
drag, startPoint x: 179, startPoint y: 264, endPoint x: 348, endPoint y: 286, distance: 170.6
click at [348, 286] on div "The same genetic code operates in all organisms Incorrect" at bounding box center [274, 274] width 235 height 92
click at [348, 284] on p "The same genetic code operates in all organisms" at bounding box center [273, 267] width 189 height 33
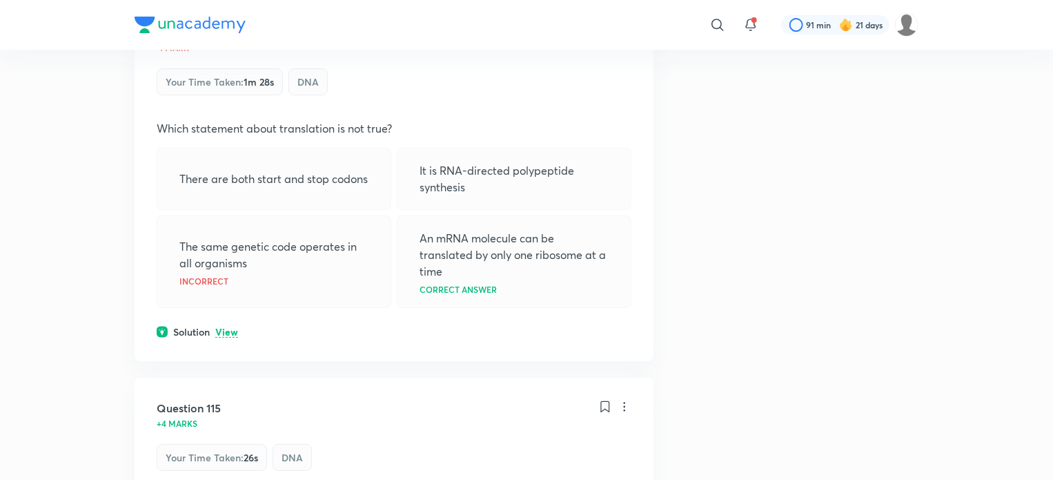
scroll to position [10404, 0]
click at [237, 346] on div "Question 114 -1 mark Your time taken : 1m 28s DNA Which statement about transla…" at bounding box center [394, 180] width 519 height 359
click at [234, 337] on p "View" at bounding box center [226, 331] width 23 height 10
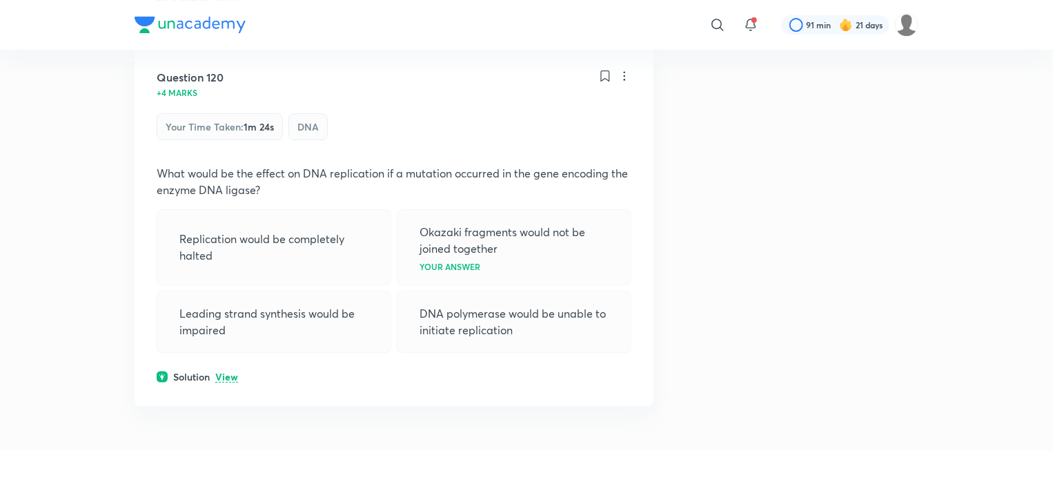
scroll to position [12895, 0]
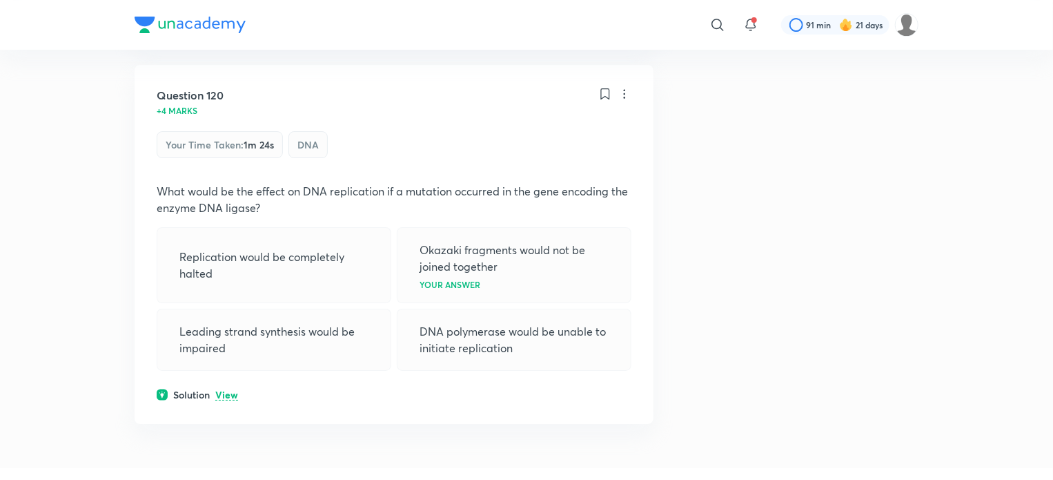
click at [226, 400] on p "View" at bounding box center [226, 395] width 23 height 10
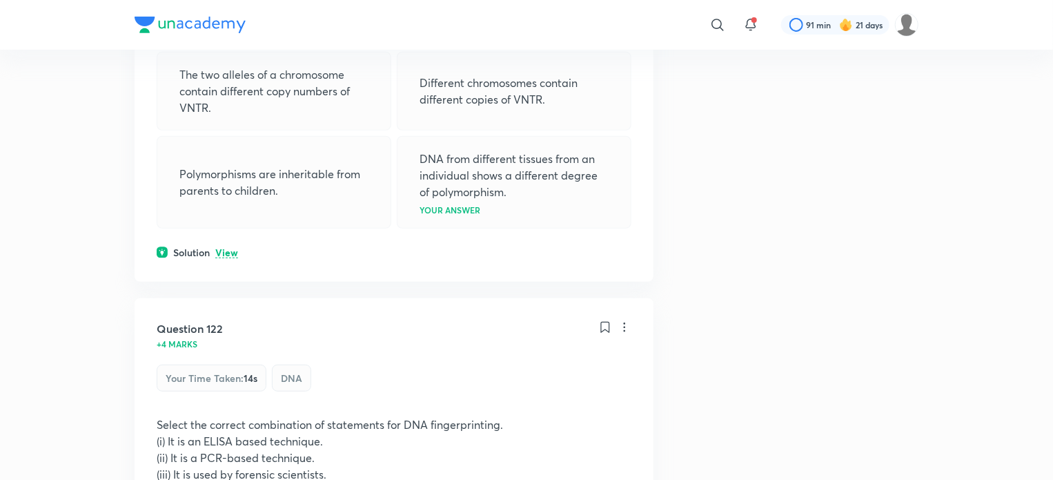
scroll to position [13463, 0]
click at [229, 257] on p "View" at bounding box center [226, 252] width 23 height 10
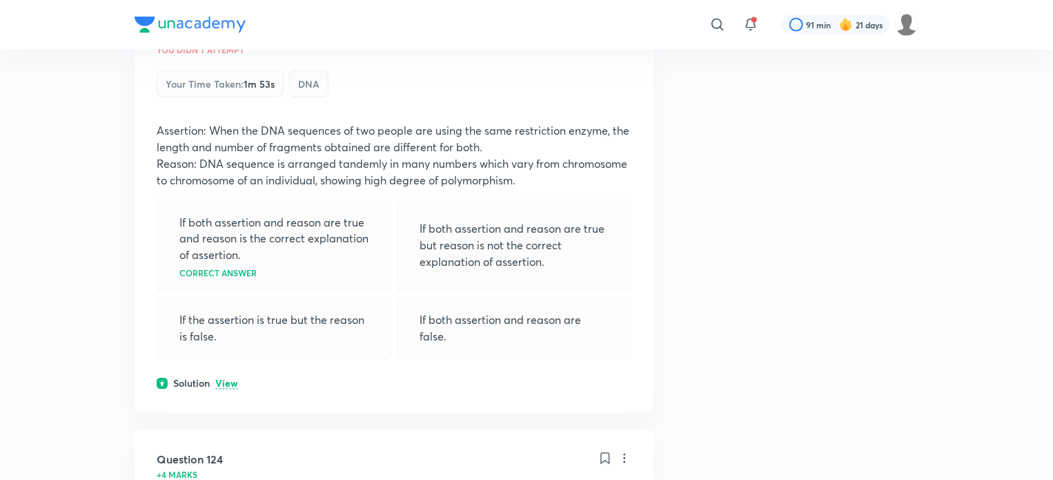
scroll to position [14260, 0]
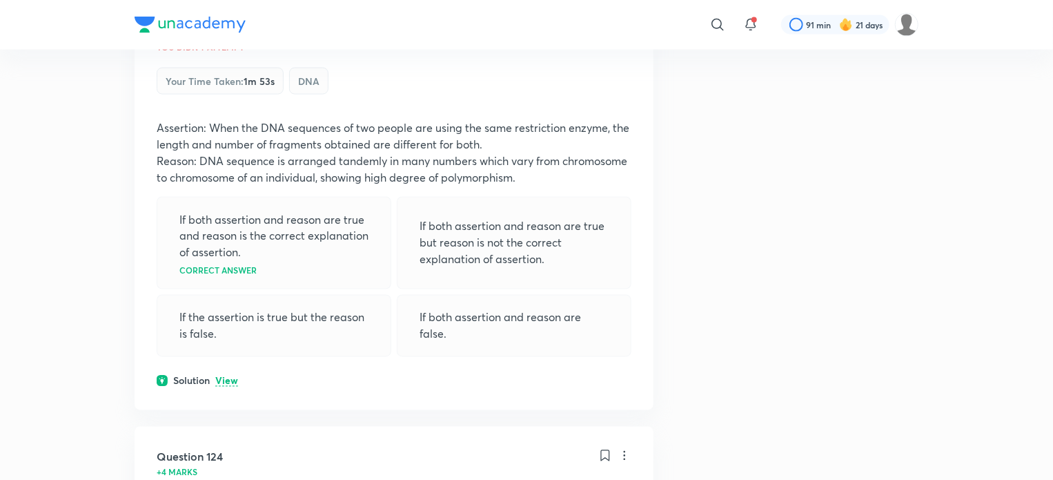
click at [232, 386] on p "View" at bounding box center [226, 381] width 23 height 10
